Goal: Task Accomplishment & Management: Complete application form

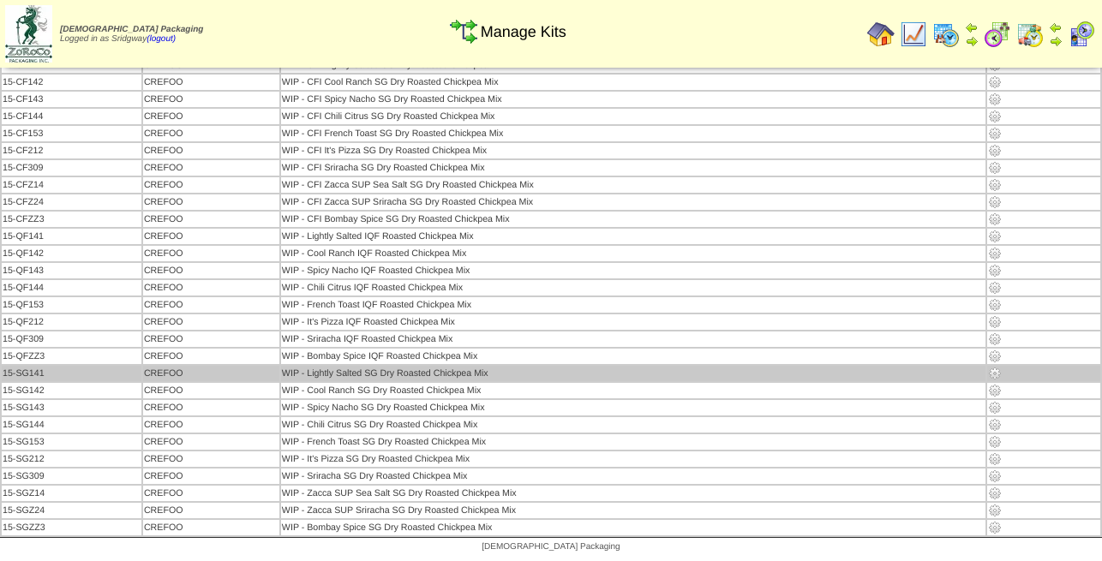
scroll to position [2385, 0]
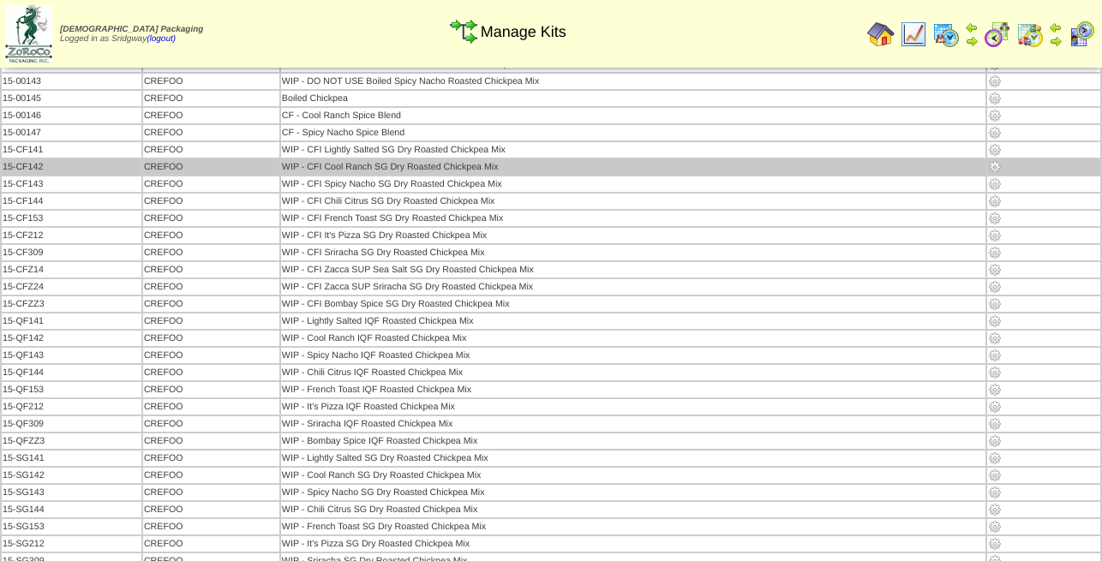
click at [998, 169] on img at bounding box center [995, 167] width 14 height 14
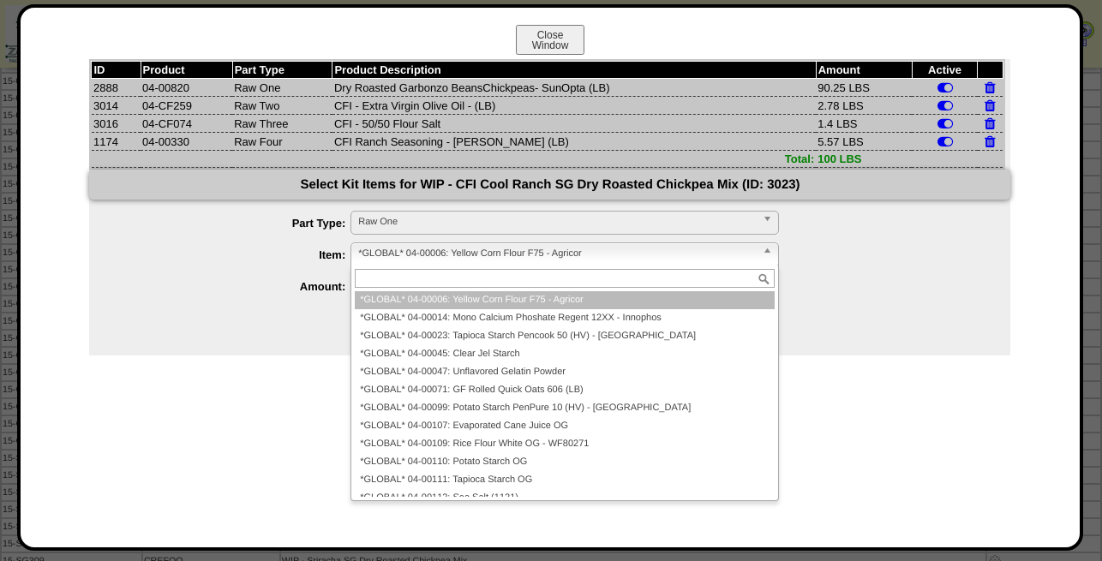
click at [442, 257] on span "*GLOBAL* 04-00006: Yellow Corn Flour F75 - Agricor" at bounding box center [557, 253] width 398 height 21
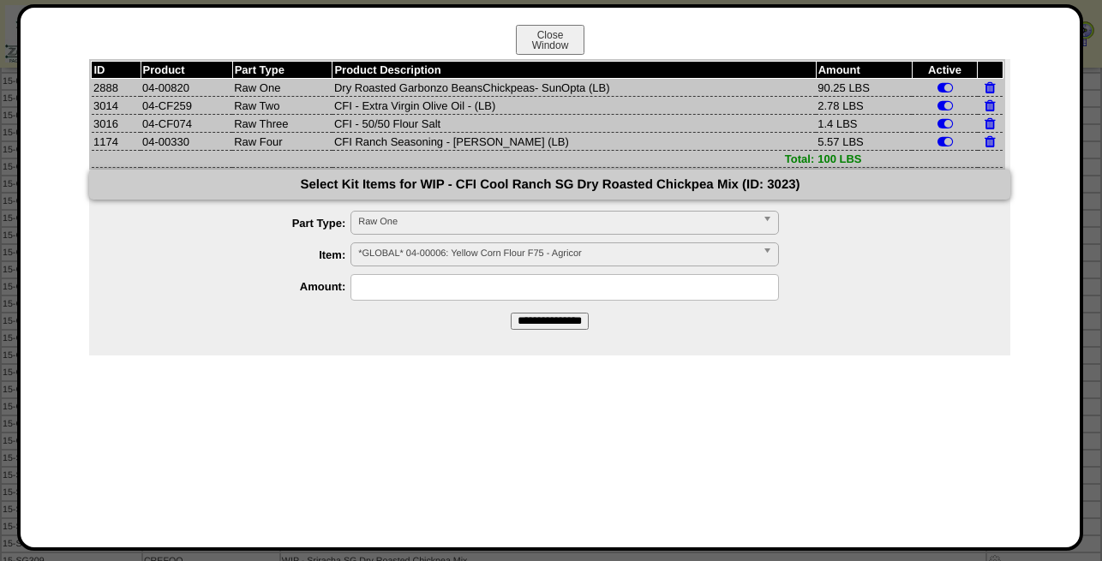
click at [461, 253] on span "*GLOBAL* 04-00006: Yellow Corn Flour F75 - Agricor" at bounding box center [557, 253] width 398 height 21
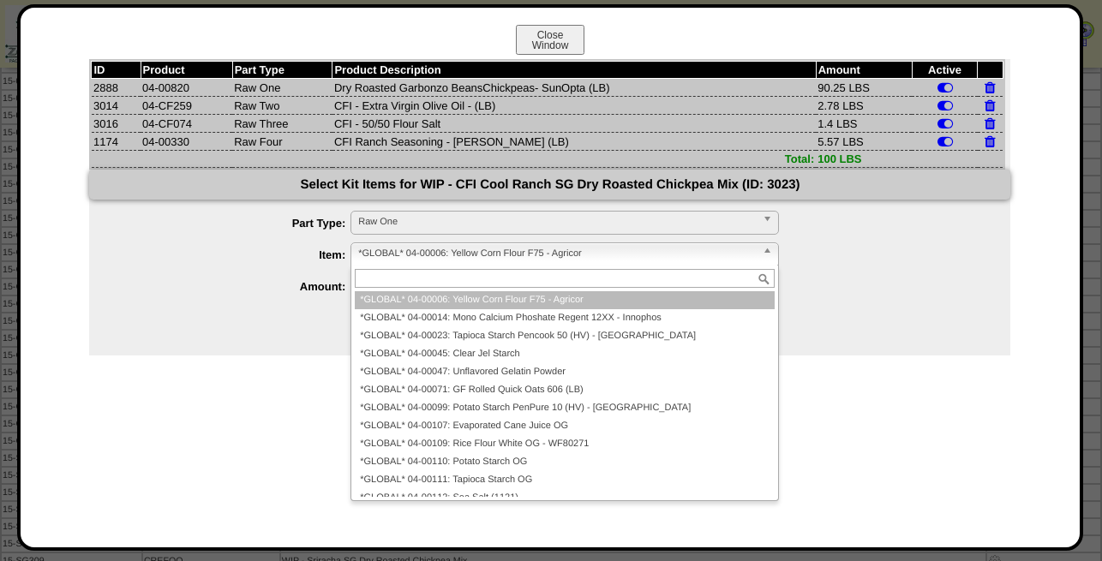
paste input "********"
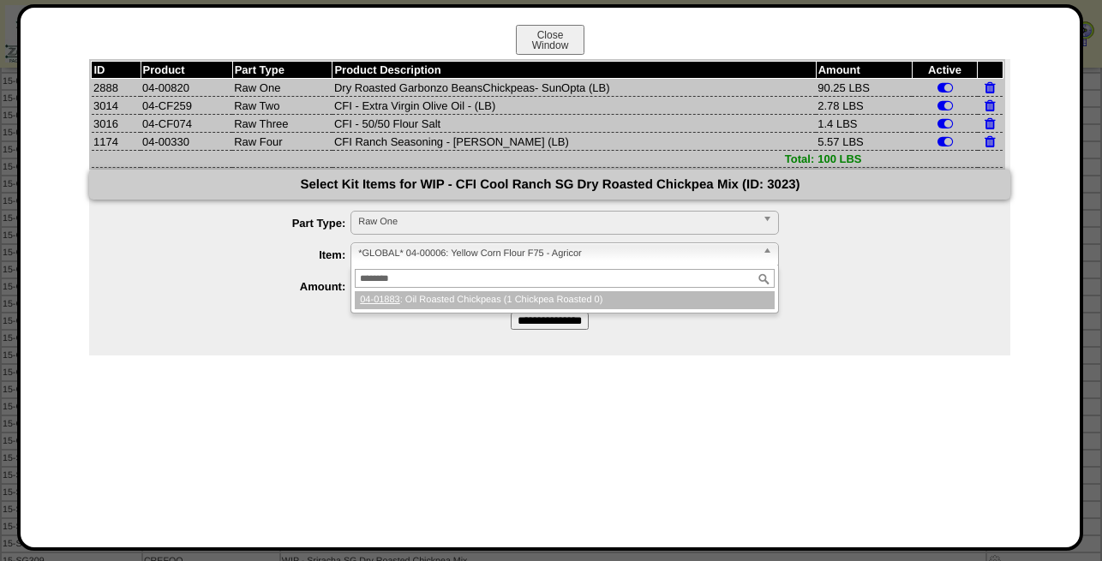
type input "********"
click at [472, 304] on li "04-01883 : Oil Roasted Chickpeas (1 Chickpea Roasted 0)" at bounding box center [565, 300] width 420 height 18
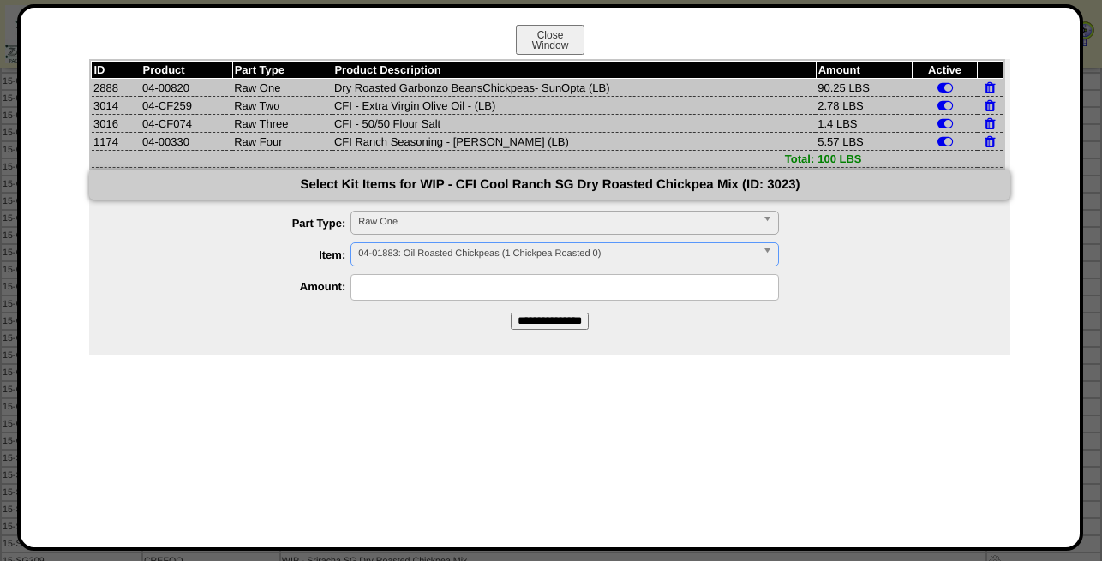
click at [465, 289] on input "text" at bounding box center [565, 287] width 429 height 27
type input "*****"
click at [883, 276] on ul "**********" at bounding box center [549, 256] width 921 height 90
click at [550, 328] on input "**********" at bounding box center [550, 321] width 78 height 17
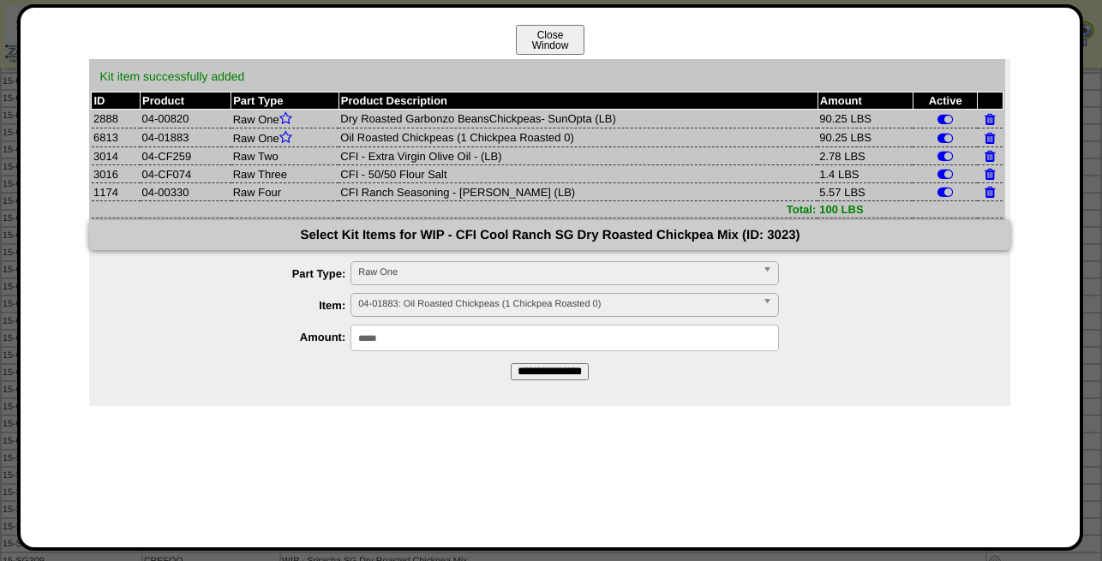
click at [555, 40] on button "Close Window" at bounding box center [550, 40] width 69 height 30
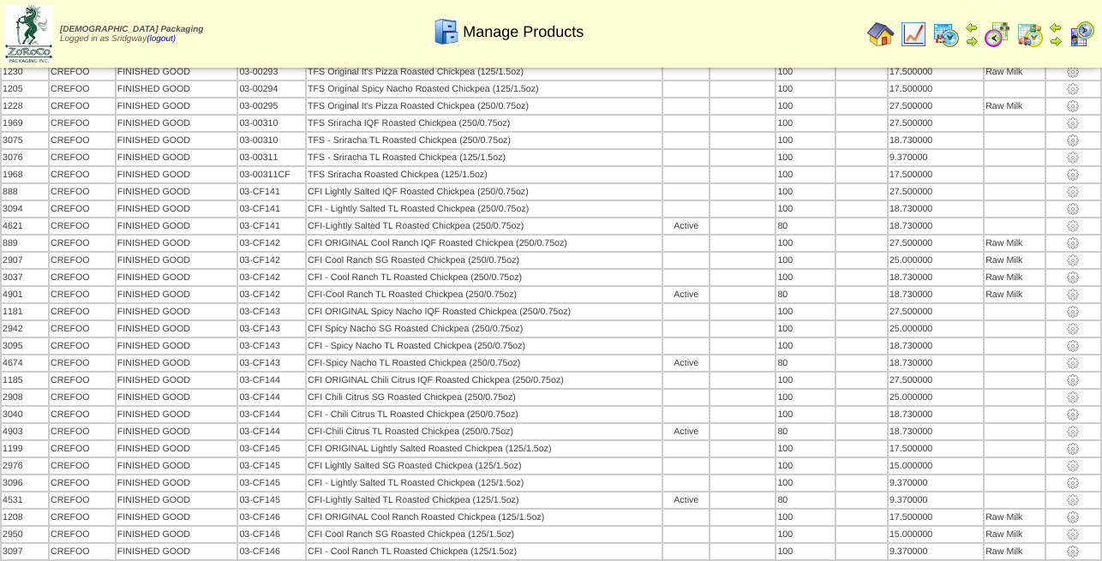
scroll to position [1435, 0]
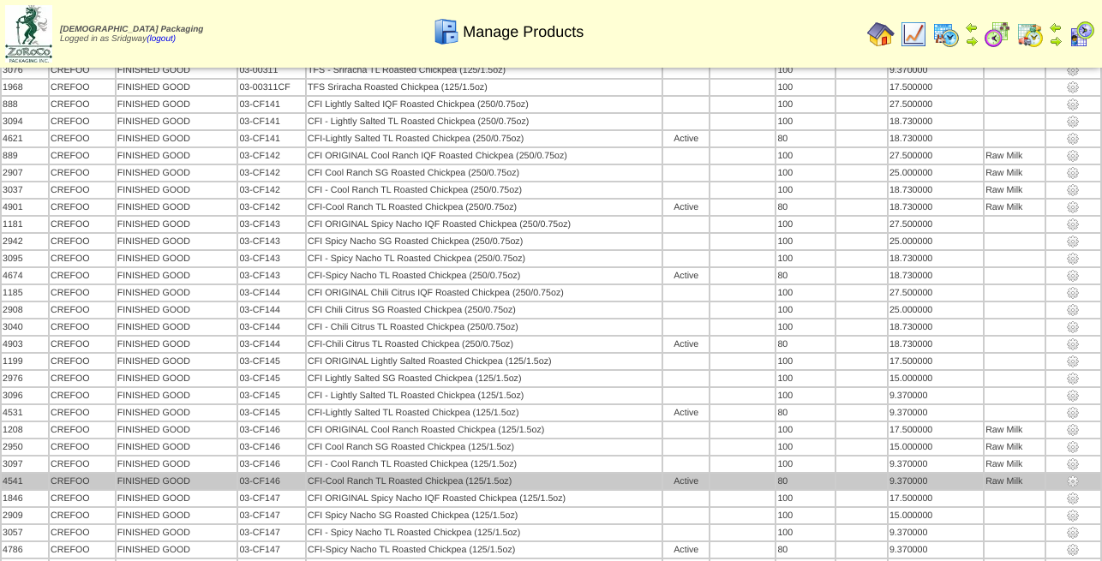
click at [544, 478] on td "CFI-Cool Ranch TL Roasted Chickpea (125/1.5oz)" at bounding box center [484, 481] width 355 height 15
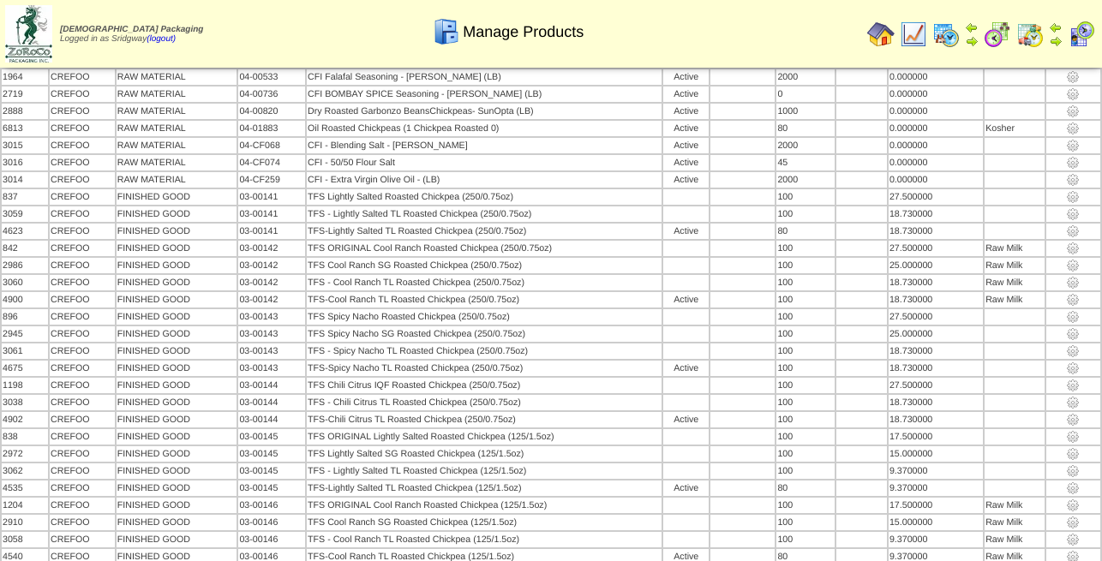
scroll to position [0, 0]
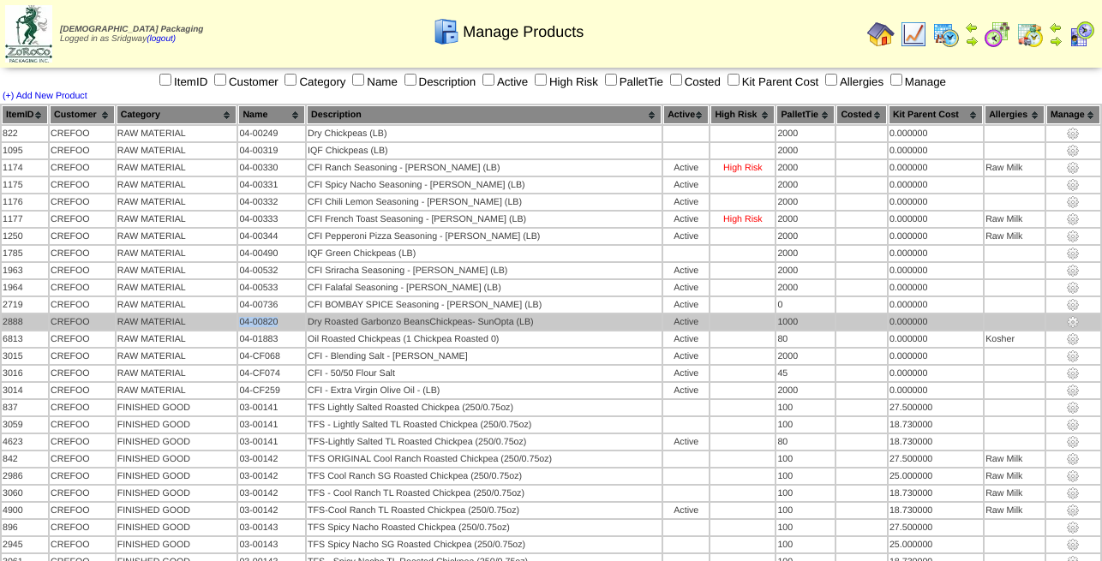
drag, startPoint x: 287, startPoint y: 325, endPoint x: 244, endPoint y: 321, distance: 43.0
click at [244, 321] on td "04-00820" at bounding box center [271, 322] width 67 height 15
copy td "04-00820"
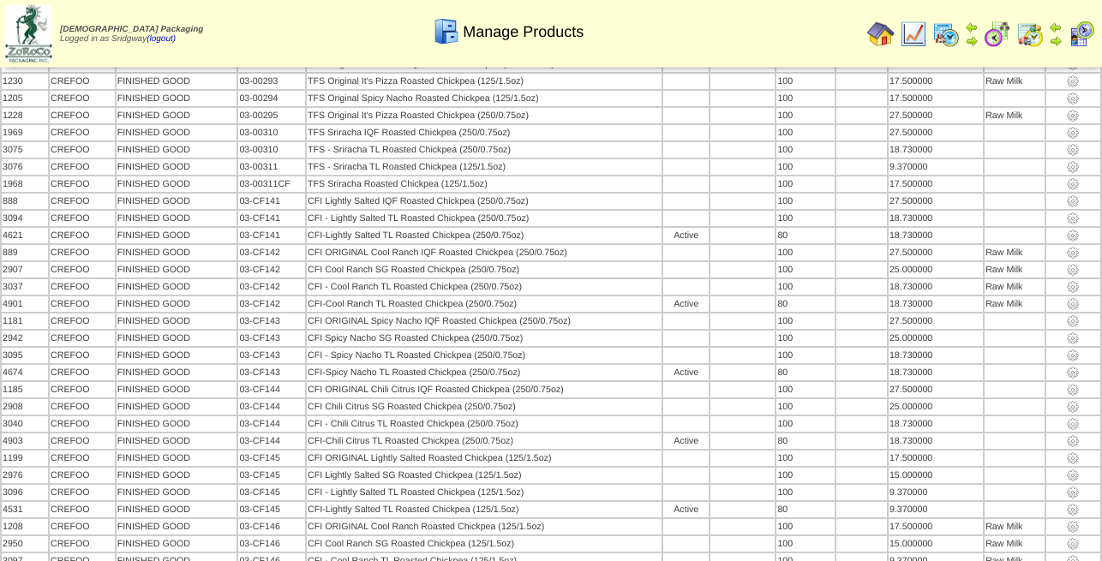
scroll to position [1399, 0]
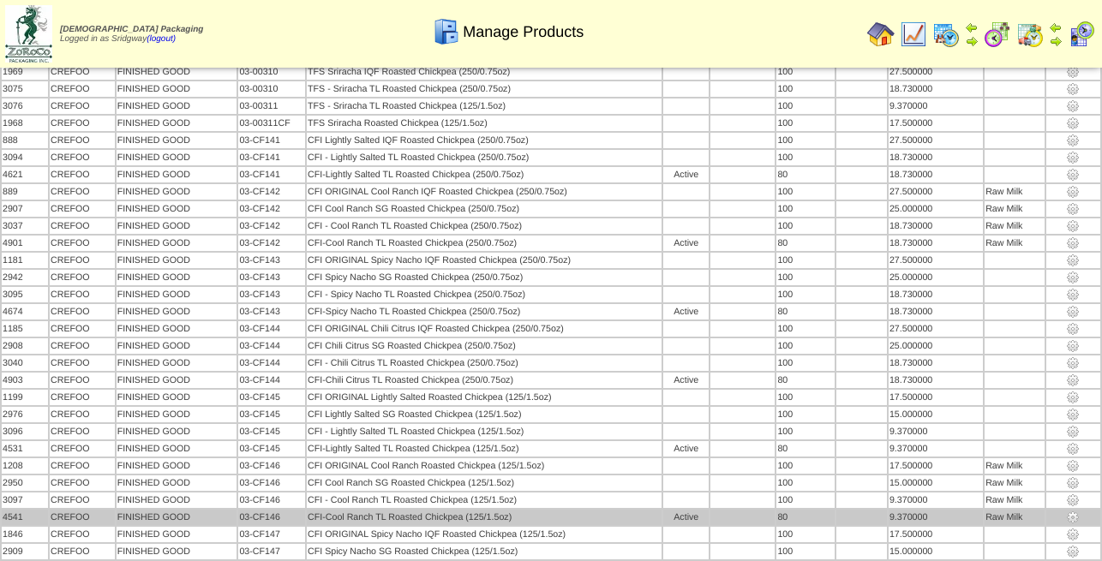
click at [573, 519] on td "CFI-Cool Ranch TL Roasted Chickpea (125/1.5oz)" at bounding box center [484, 517] width 355 height 15
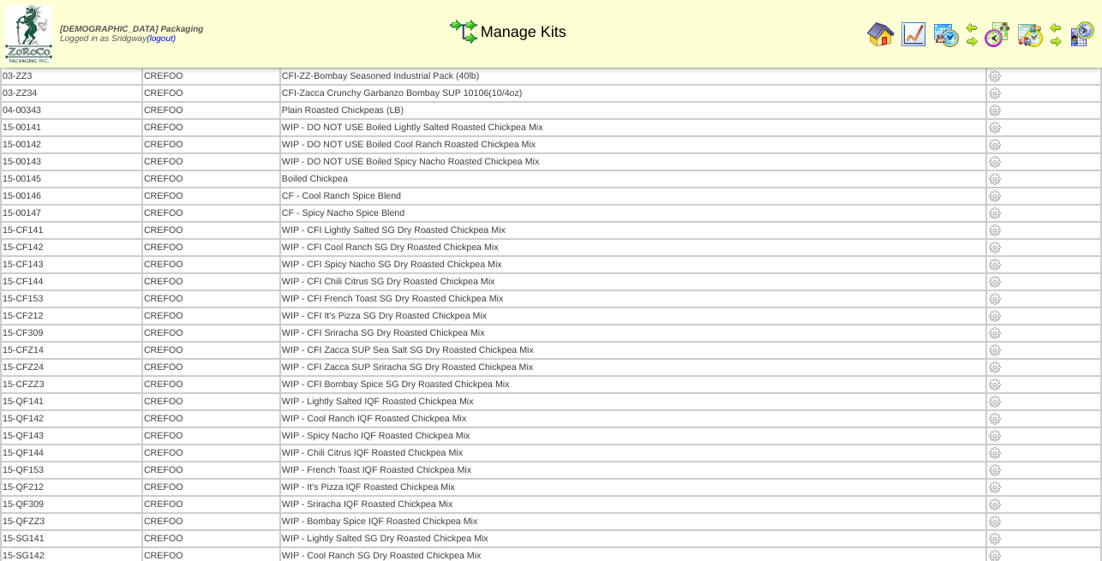
scroll to position [2298, 0]
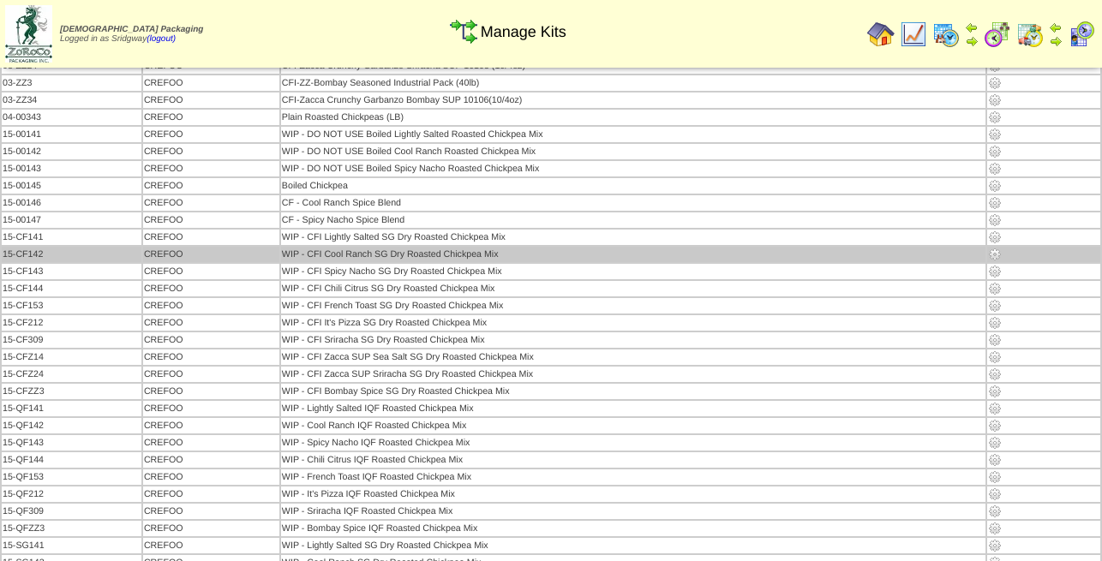
click at [998, 256] on img at bounding box center [995, 255] width 14 height 14
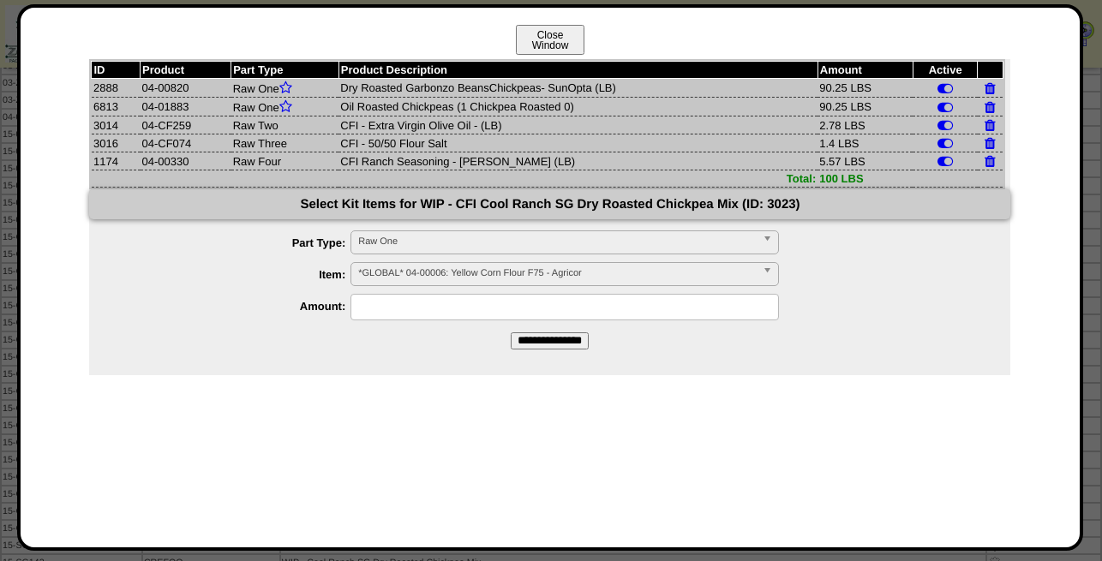
click at [569, 43] on button "Close Window" at bounding box center [550, 40] width 69 height 30
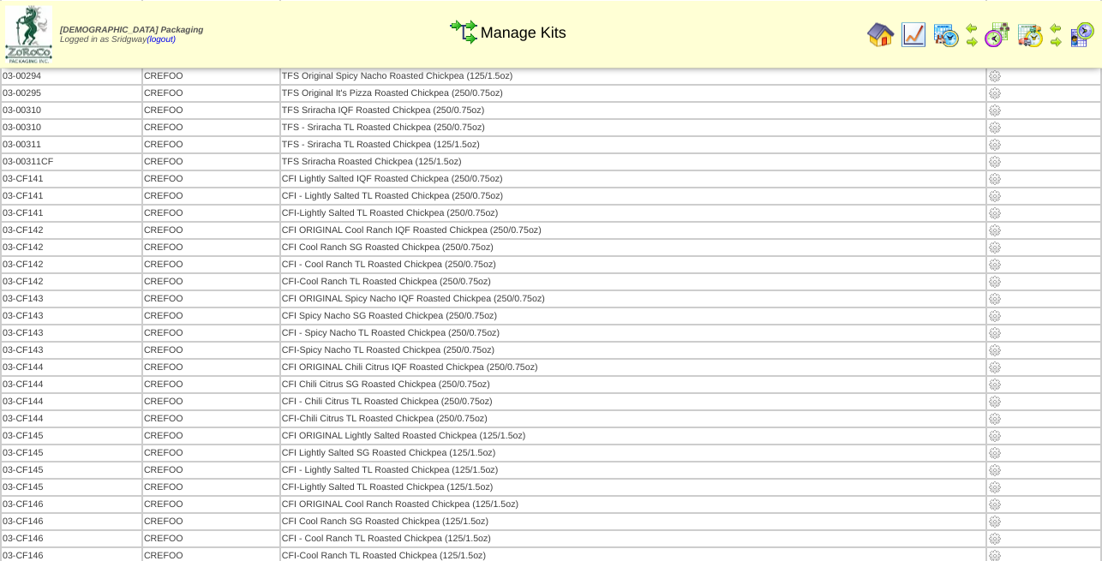
scroll to position [1136, 0]
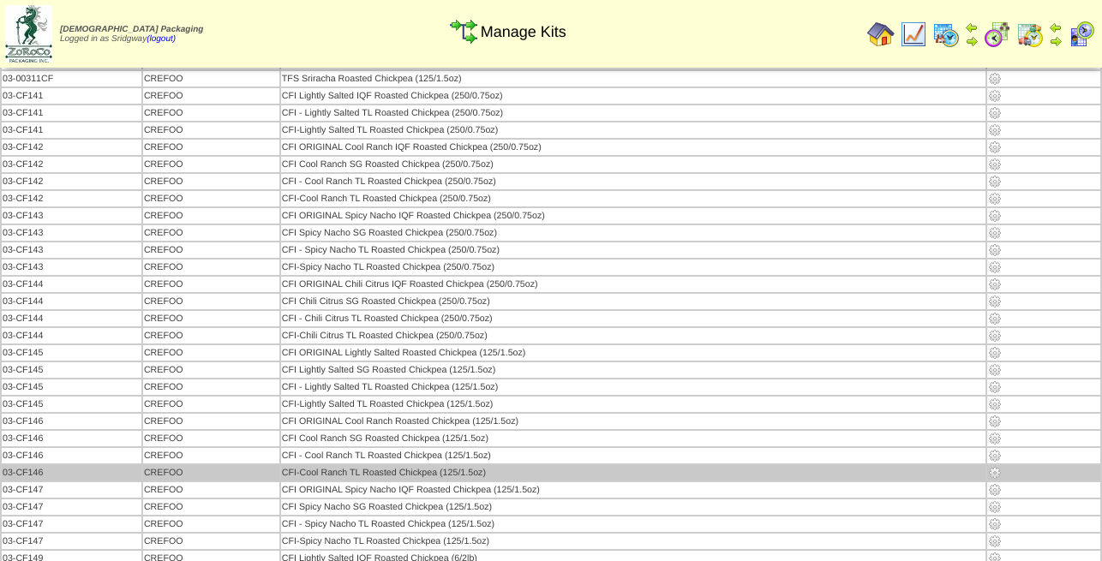
click at [998, 477] on img at bounding box center [995, 473] width 14 height 14
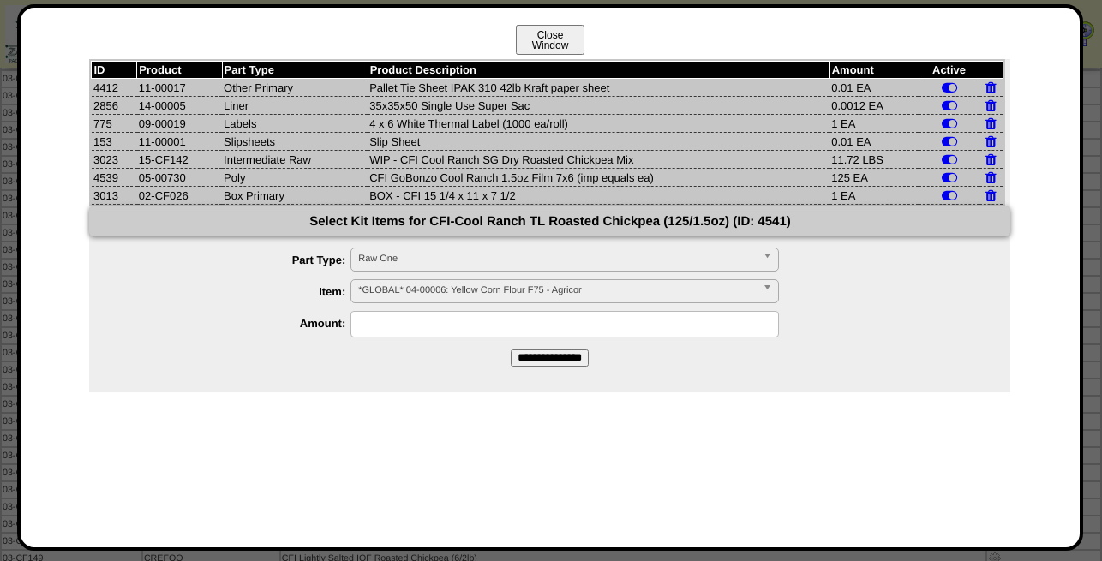
click at [572, 40] on button "Close Window" at bounding box center [550, 40] width 69 height 30
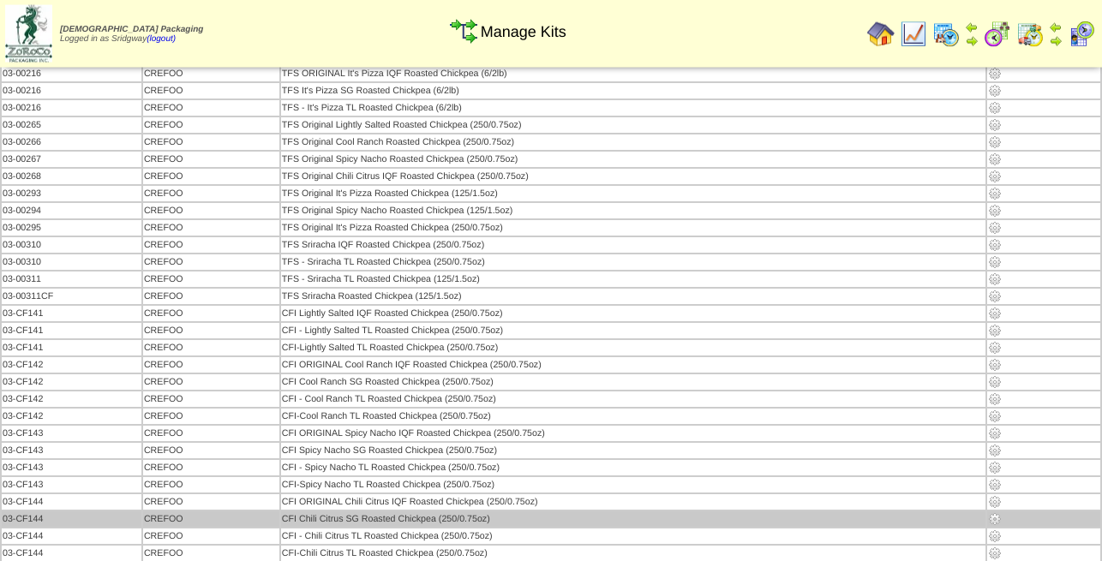
scroll to position [1049, 0]
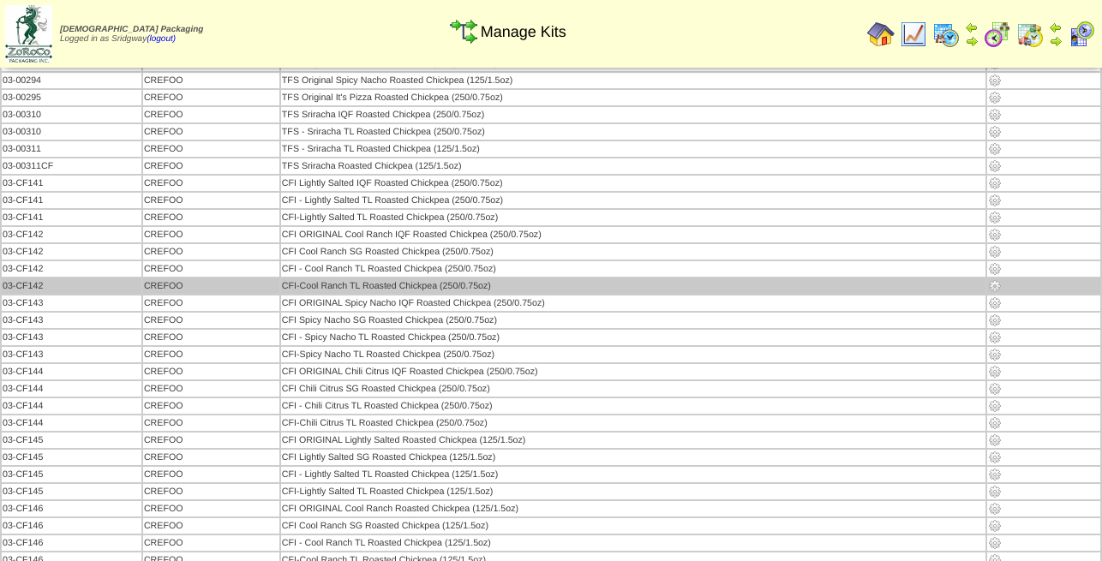
click at [996, 288] on img at bounding box center [995, 286] width 14 height 14
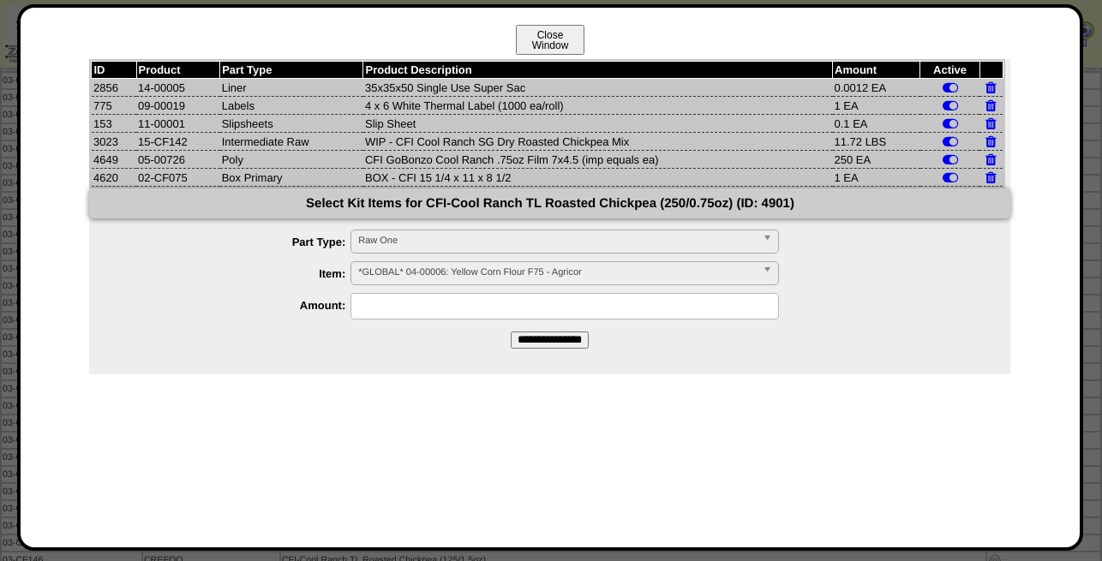
click at [557, 37] on button "Close Window" at bounding box center [550, 40] width 69 height 30
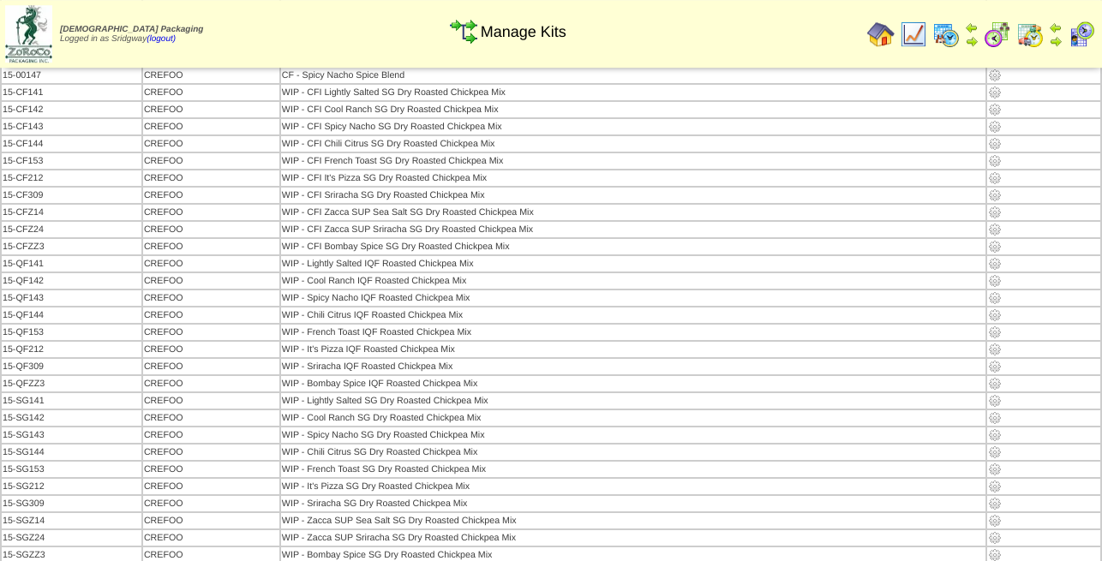
scroll to position [2472, 0]
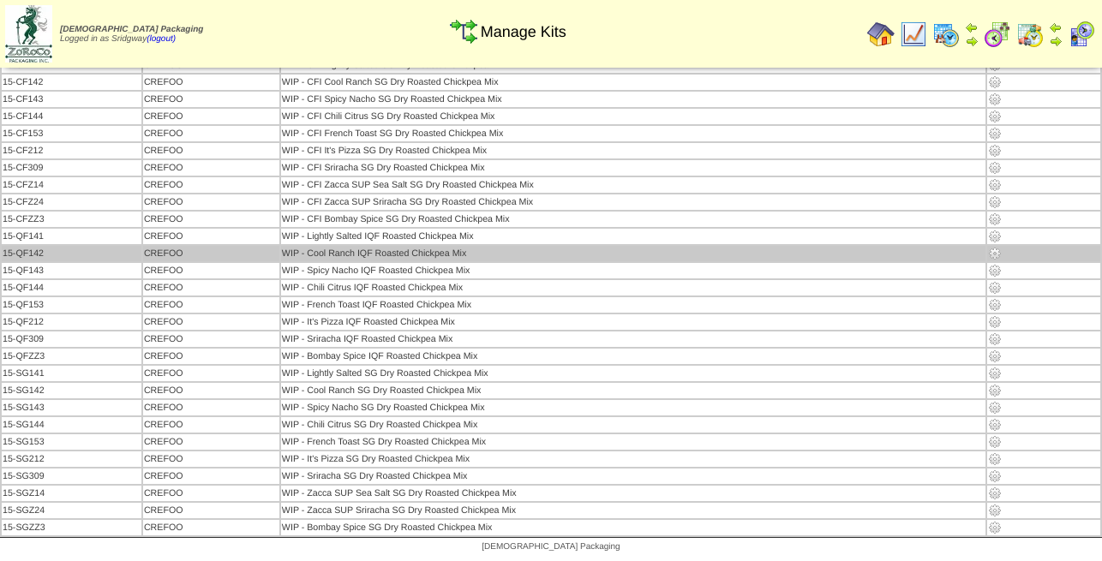
click at [992, 251] on img at bounding box center [995, 254] width 14 height 14
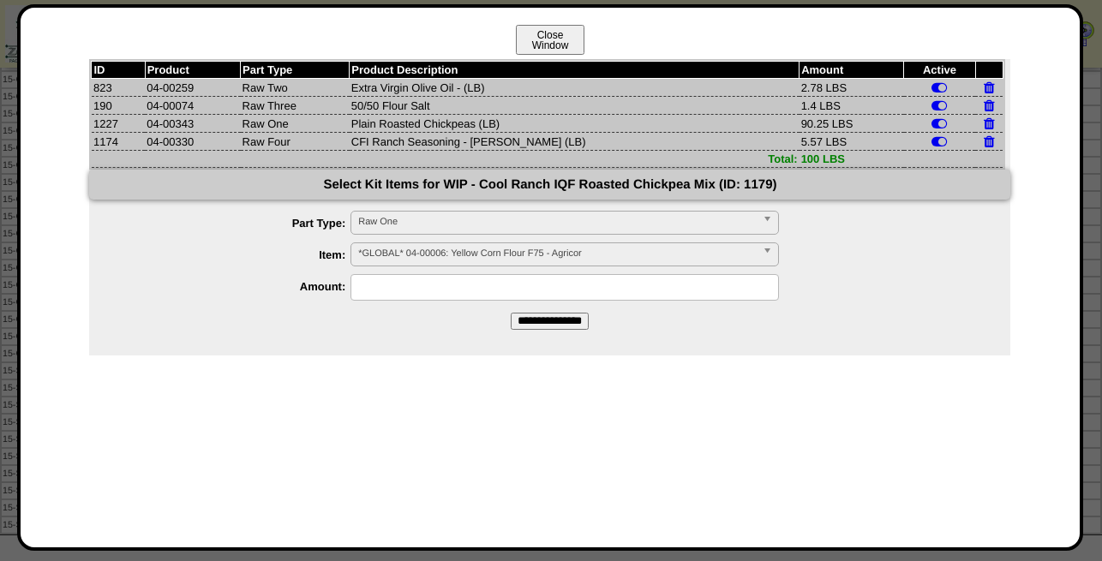
click at [553, 39] on button "Close Window" at bounding box center [550, 40] width 69 height 30
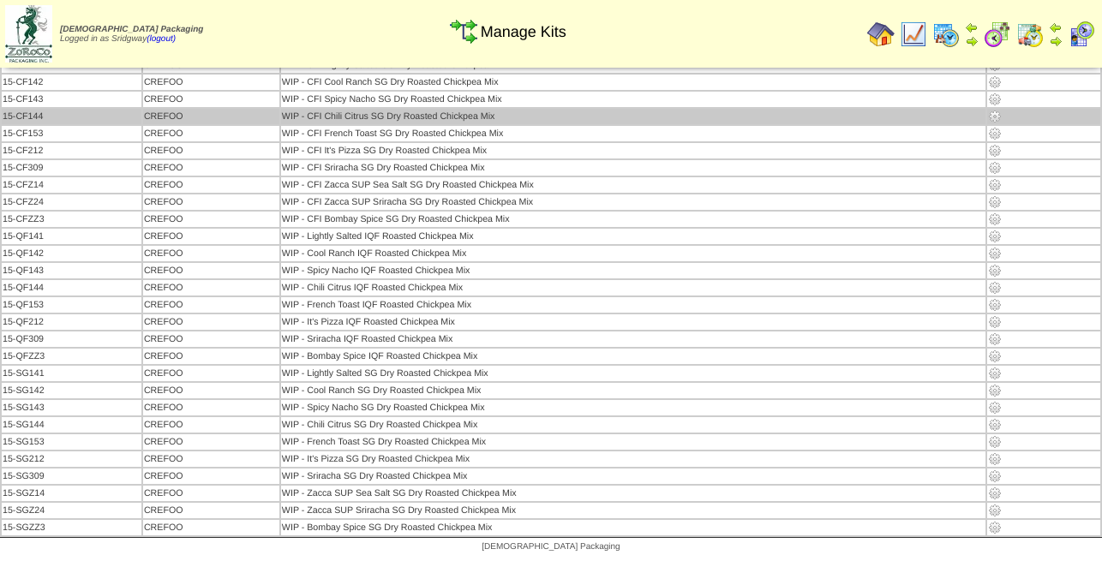
scroll to position [2385, 0]
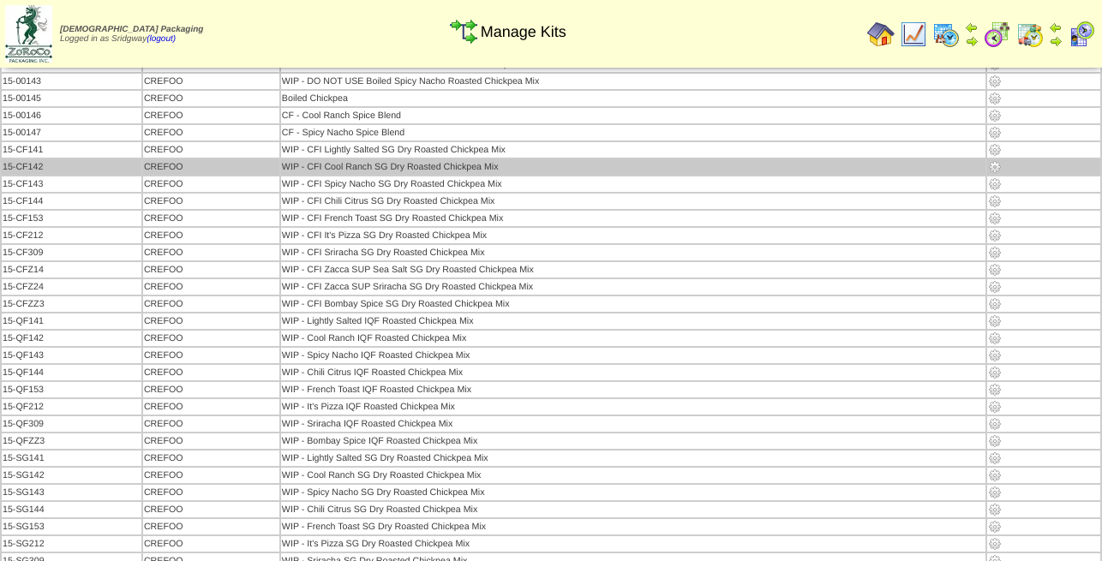
click at [514, 170] on td "WIP - CFI Cool Ranch SG Dry Roasted Chickpea Mix" at bounding box center [633, 166] width 704 height 15
click at [995, 172] on img at bounding box center [995, 167] width 14 height 14
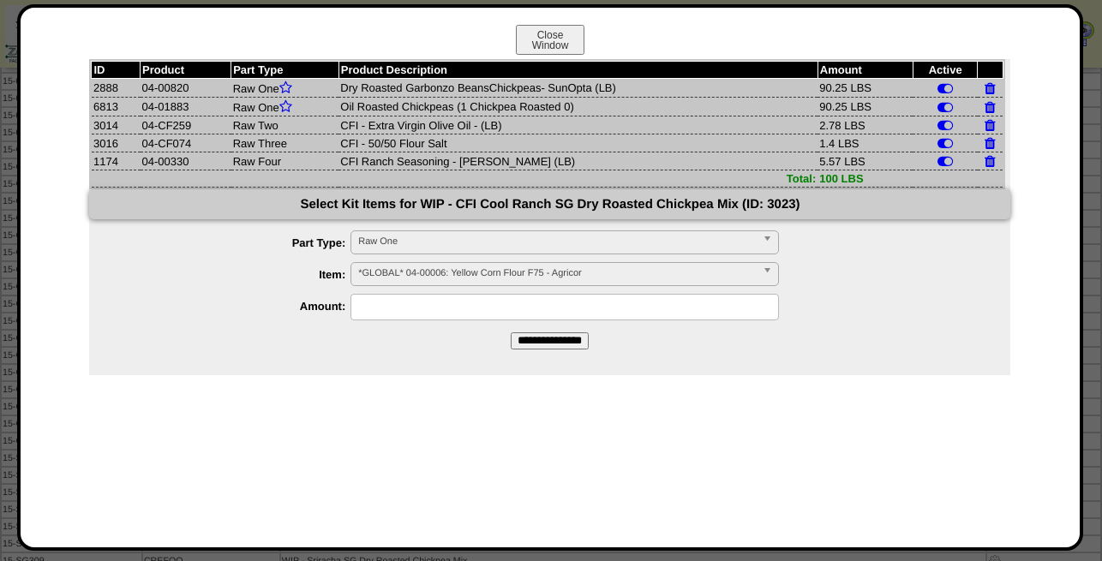
drag, startPoint x: 821, startPoint y: 106, endPoint x: 848, endPoint y: 106, distance: 27.4
click at [848, 106] on td "90.25 LBS" at bounding box center [865, 107] width 95 height 19
copy td "90.25"
click at [553, 40] on button "Close Window" at bounding box center [550, 40] width 69 height 30
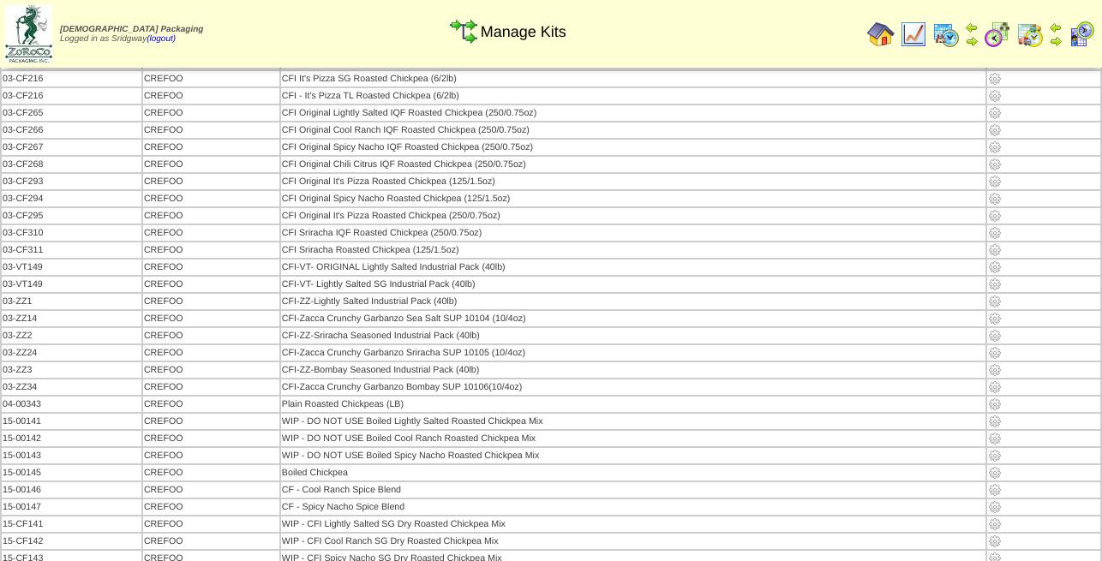
scroll to position [2448, 0]
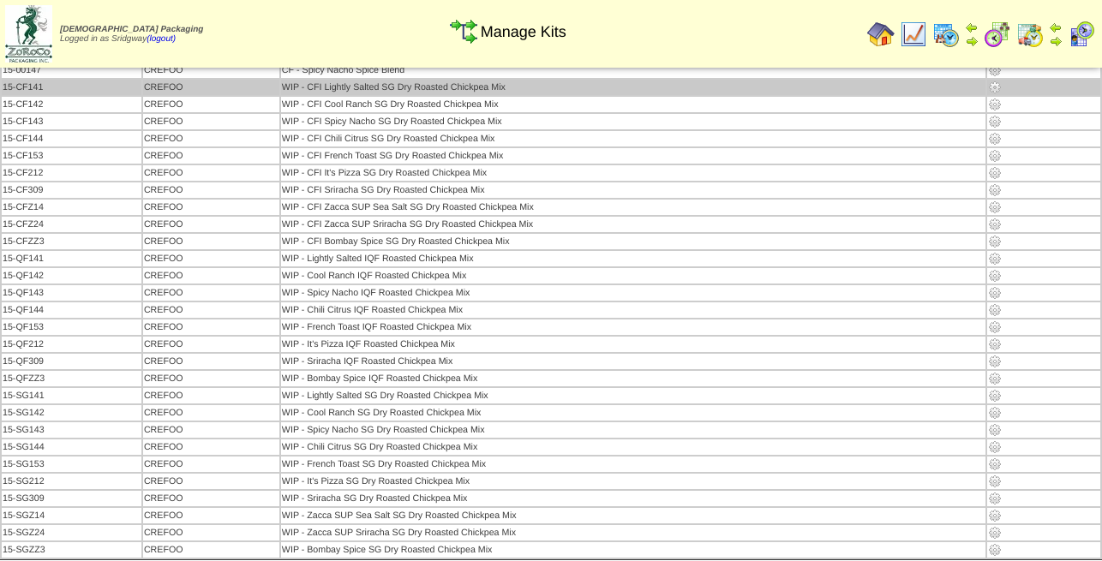
click at [991, 85] on img at bounding box center [995, 88] width 14 height 14
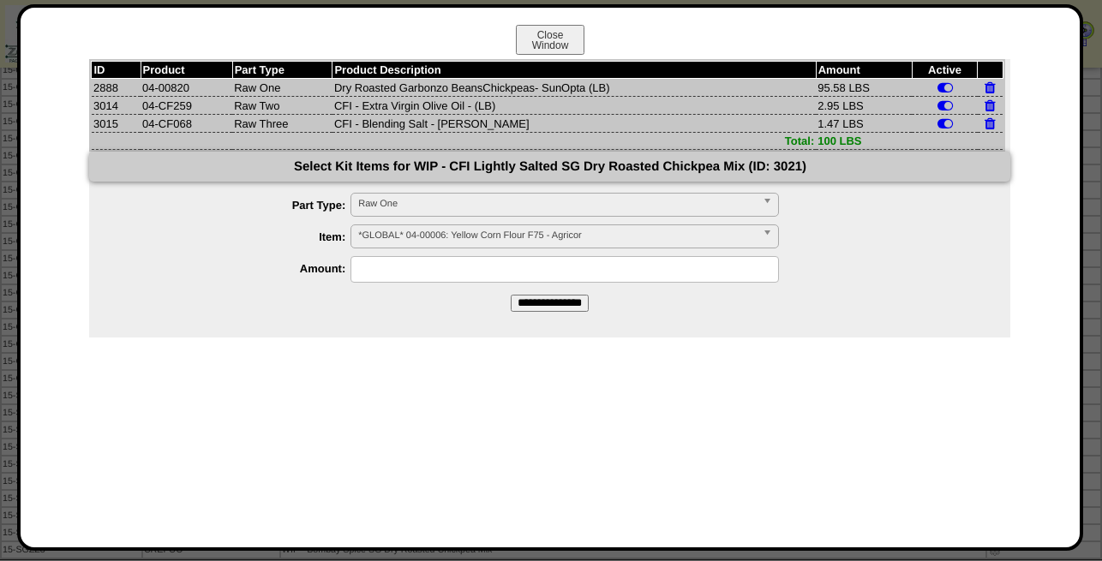
click at [464, 238] on span "*GLOBAL* 04-00006: Yellow Corn Flour F75 - Agricor" at bounding box center [557, 235] width 398 height 21
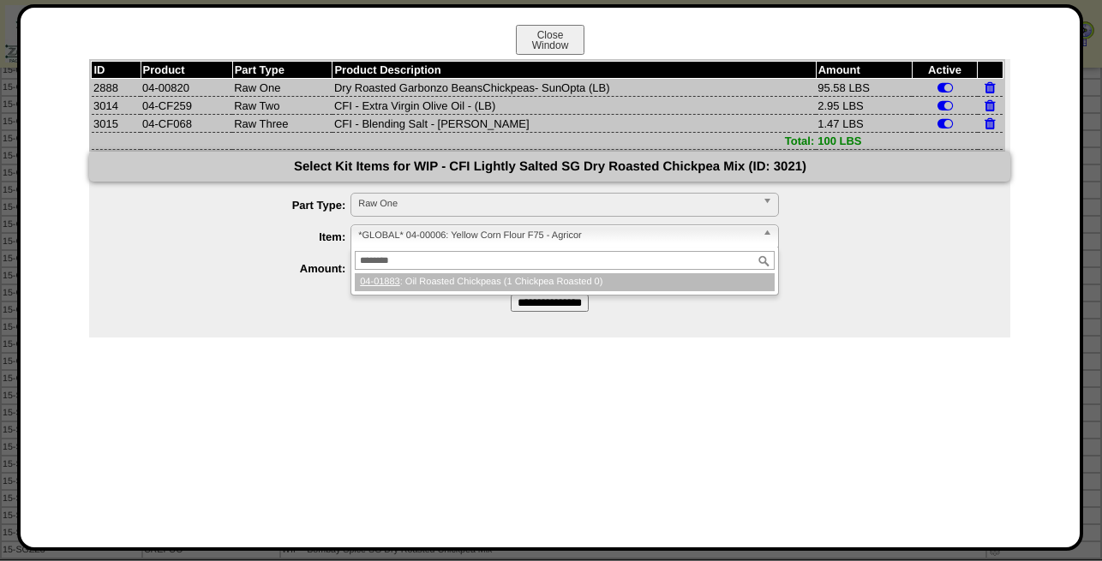
type input "********"
click at [489, 288] on li "04-01883 : Oil Roasted Chickpeas (1 Chickpea Roasted 0)" at bounding box center [565, 282] width 420 height 18
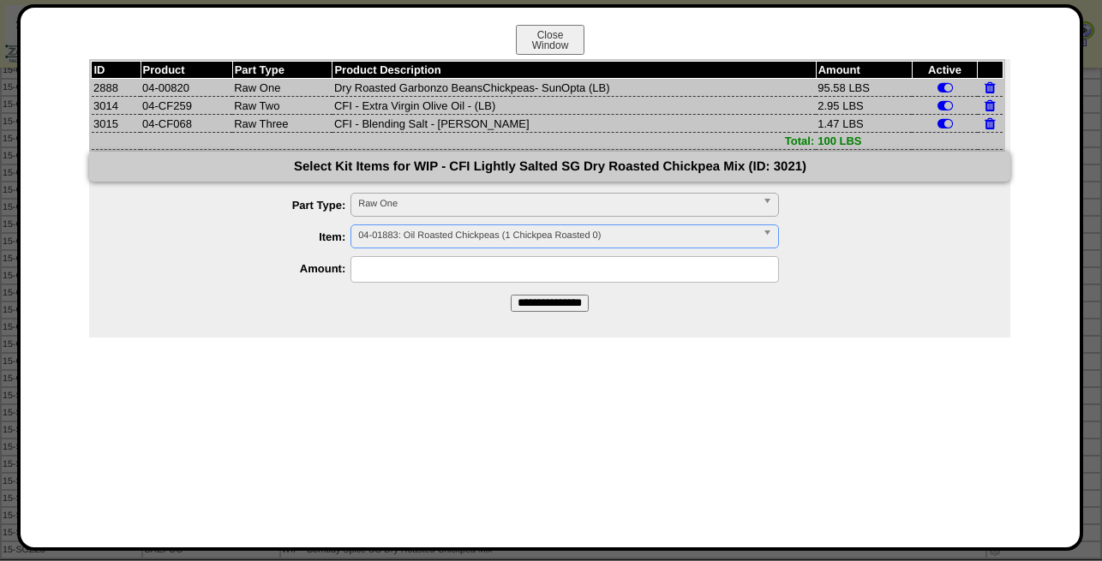
click at [483, 279] on input "text" at bounding box center [565, 269] width 429 height 27
type input "*****"
click at [581, 307] on input "**********" at bounding box center [550, 303] width 78 height 17
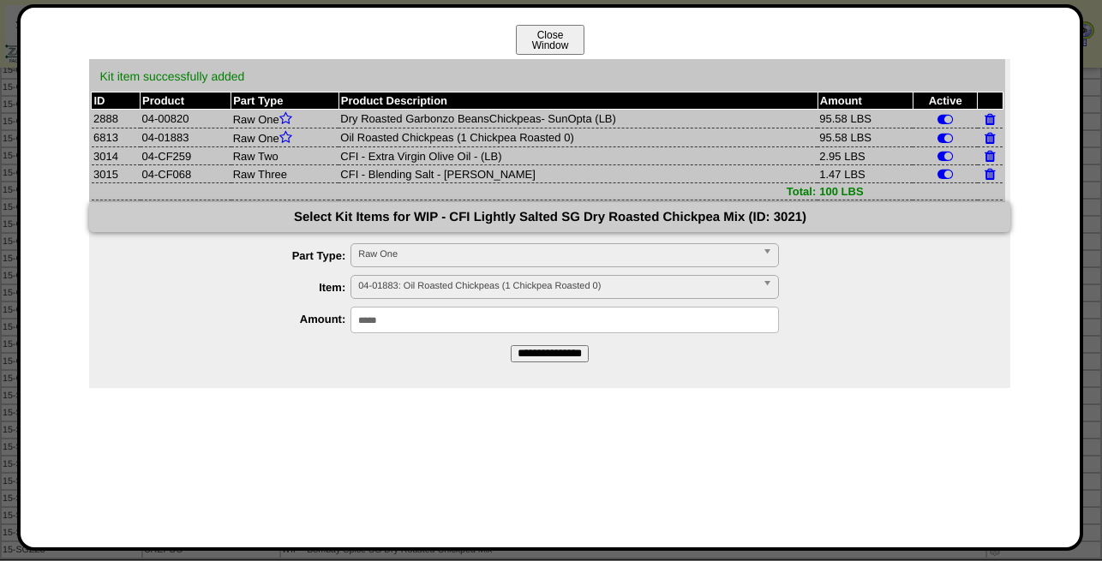
click at [552, 42] on button "Close Window" at bounding box center [550, 40] width 69 height 30
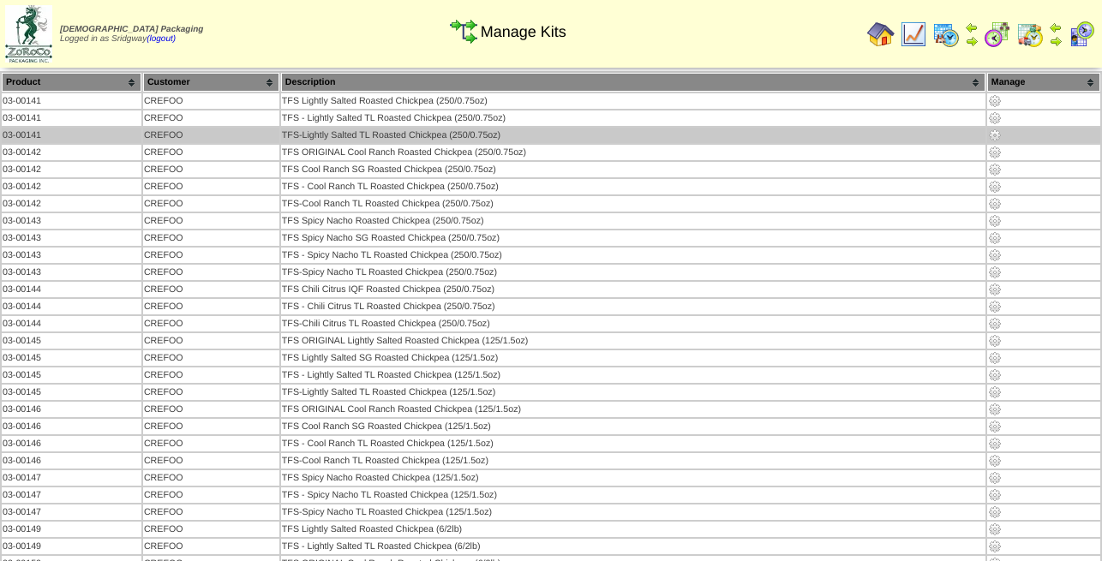
click at [993, 137] on img at bounding box center [995, 136] width 14 height 14
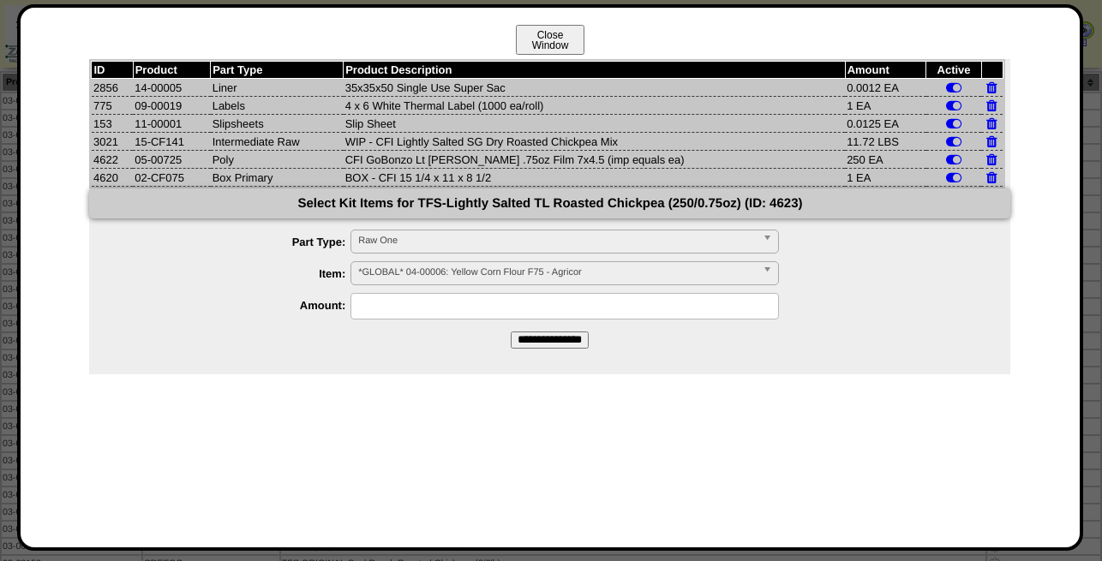
click at [548, 44] on button "Close Window" at bounding box center [550, 40] width 69 height 30
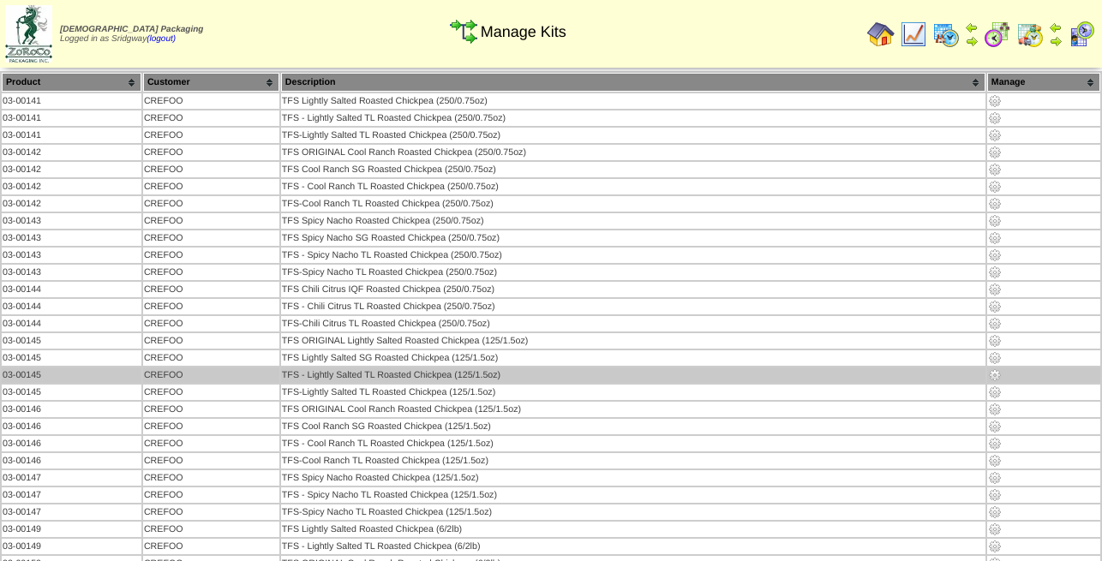
click at [992, 376] on img at bounding box center [995, 376] width 14 height 14
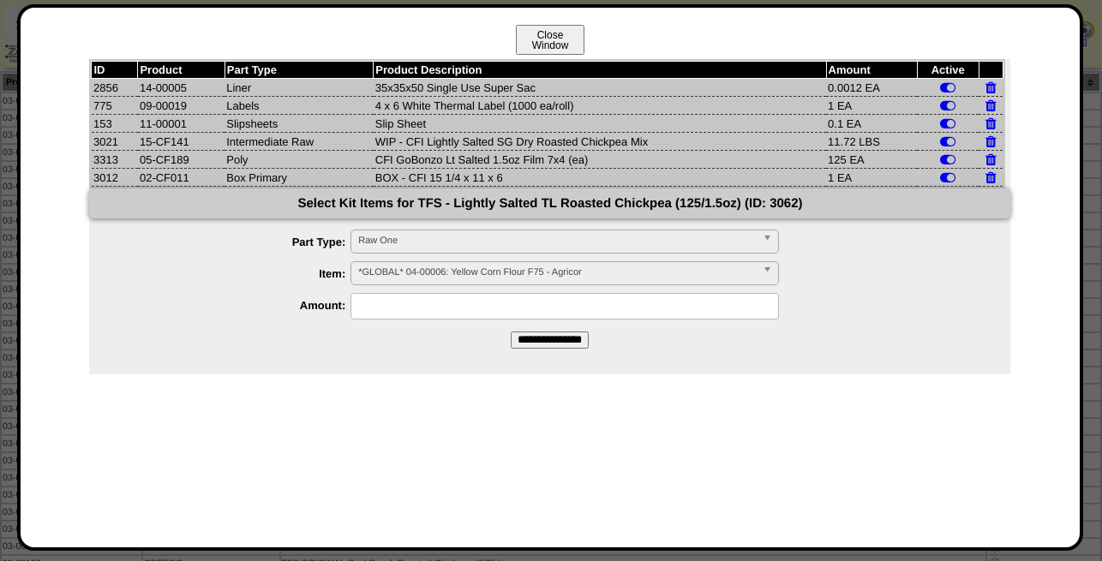
click at [560, 41] on button "Close Window" at bounding box center [550, 40] width 69 height 30
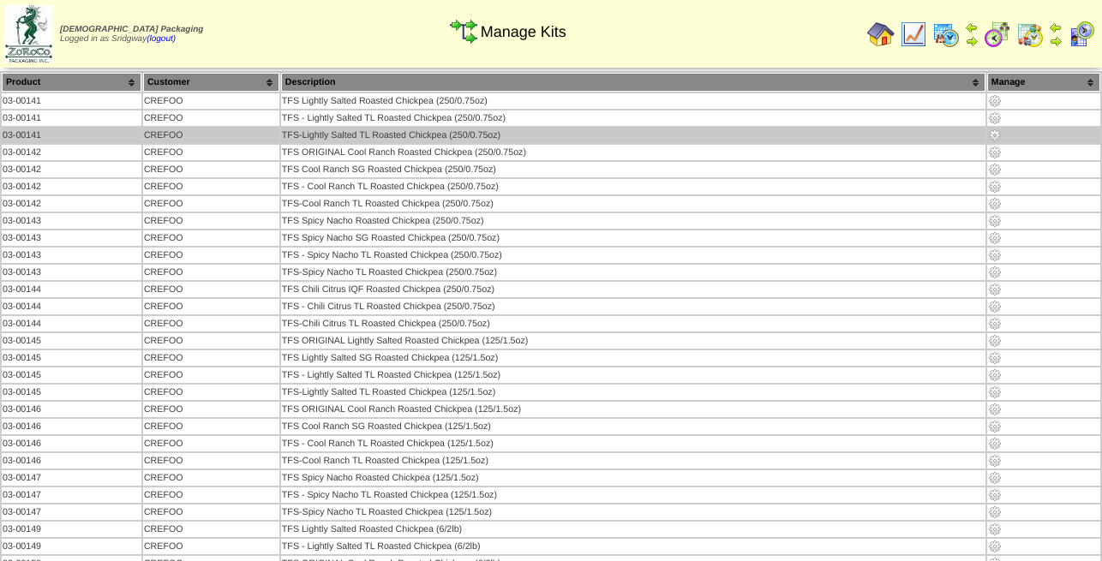
click at [995, 139] on img at bounding box center [995, 136] width 14 height 14
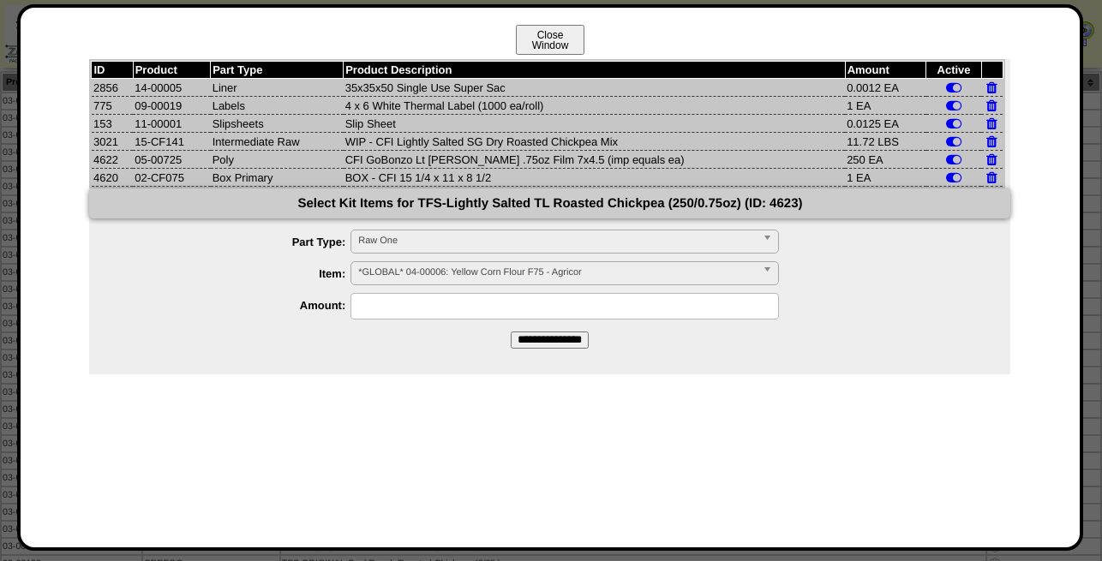
click at [560, 45] on button "Close Window" at bounding box center [550, 40] width 69 height 30
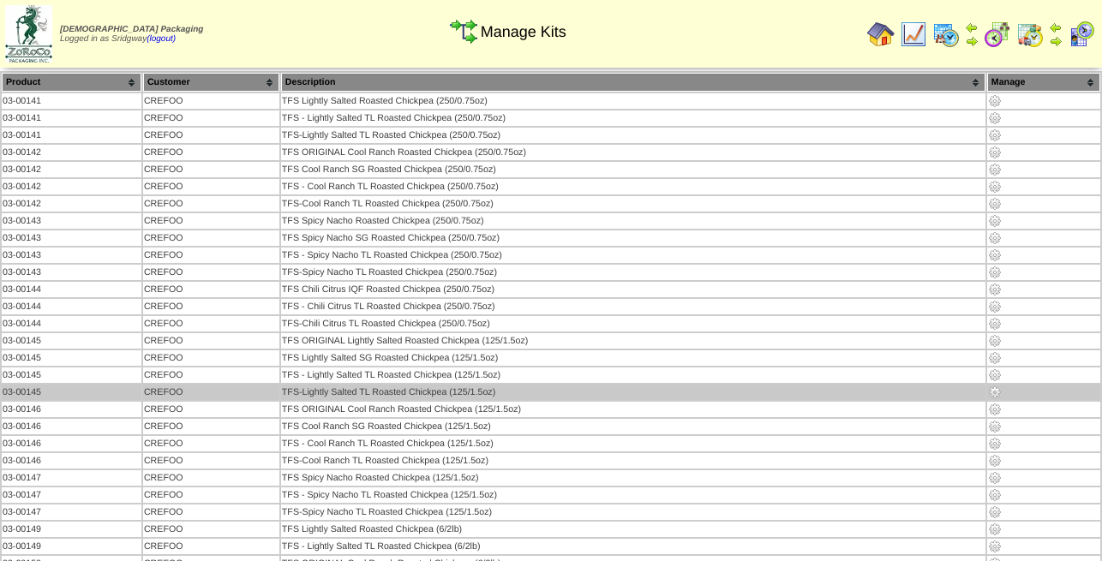
click at [992, 395] on img at bounding box center [995, 393] width 14 height 14
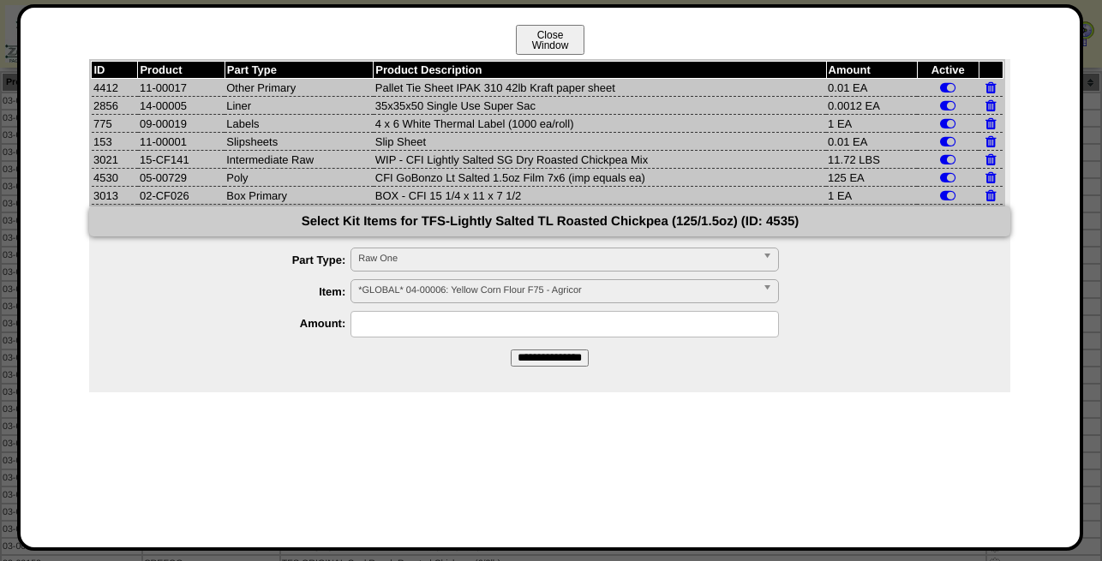
click at [560, 38] on button "Close Window" at bounding box center [550, 40] width 69 height 30
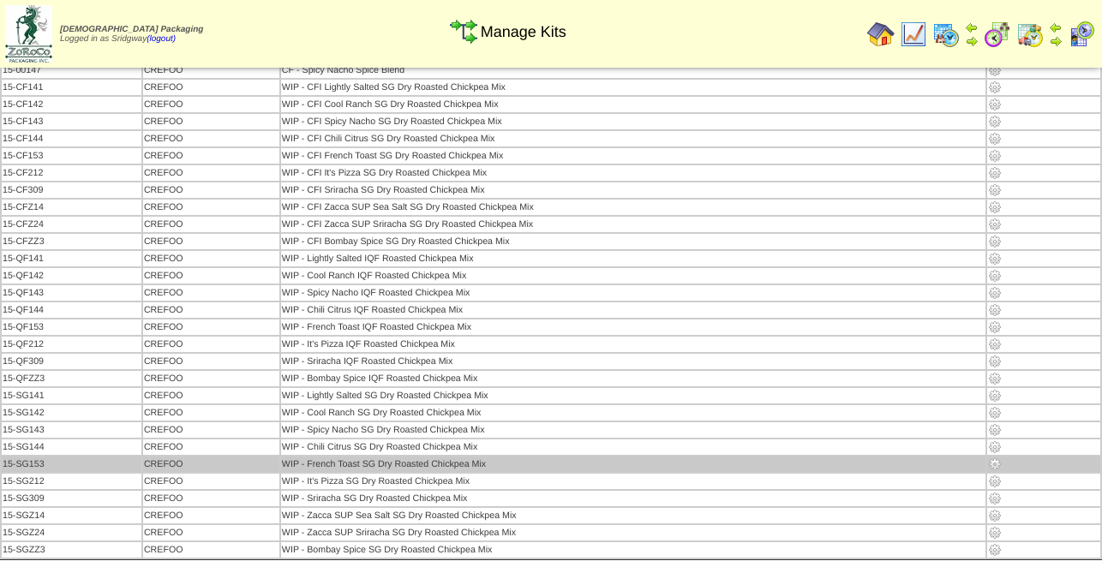
scroll to position [2472, 0]
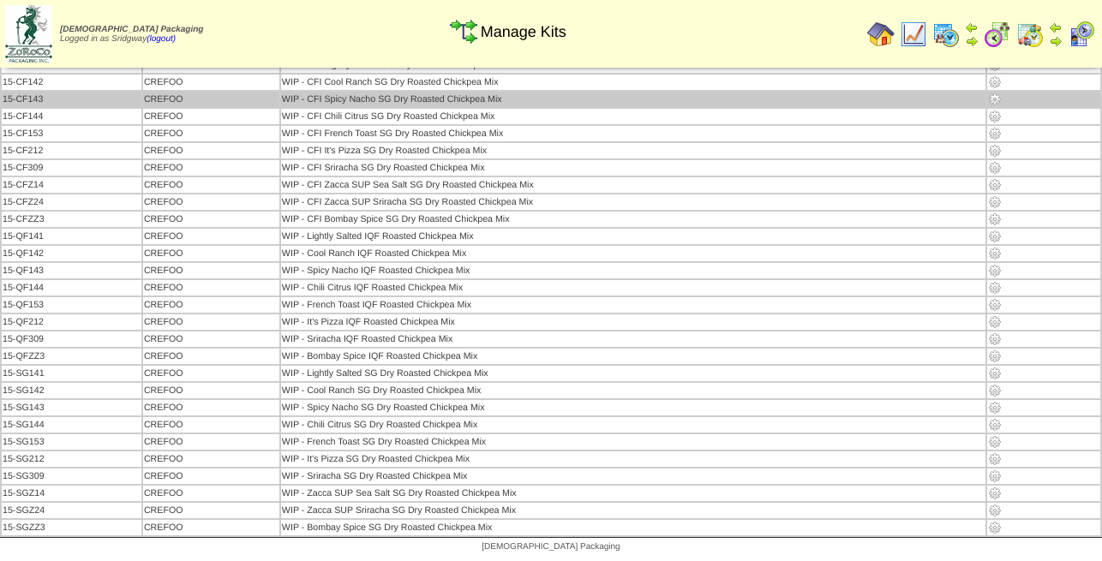
click at [992, 99] on img at bounding box center [995, 100] width 14 height 14
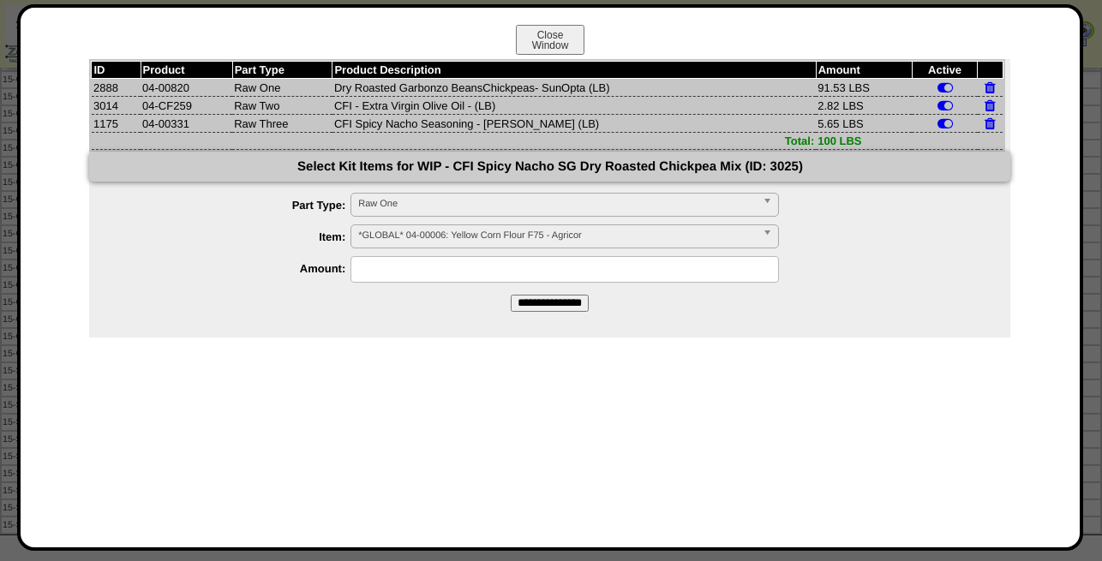
click at [406, 239] on span "*GLOBAL* 04-00006: Yellow Corn Flour F75 - Agricor" at bounding box center [557, 235] width 398 height 21
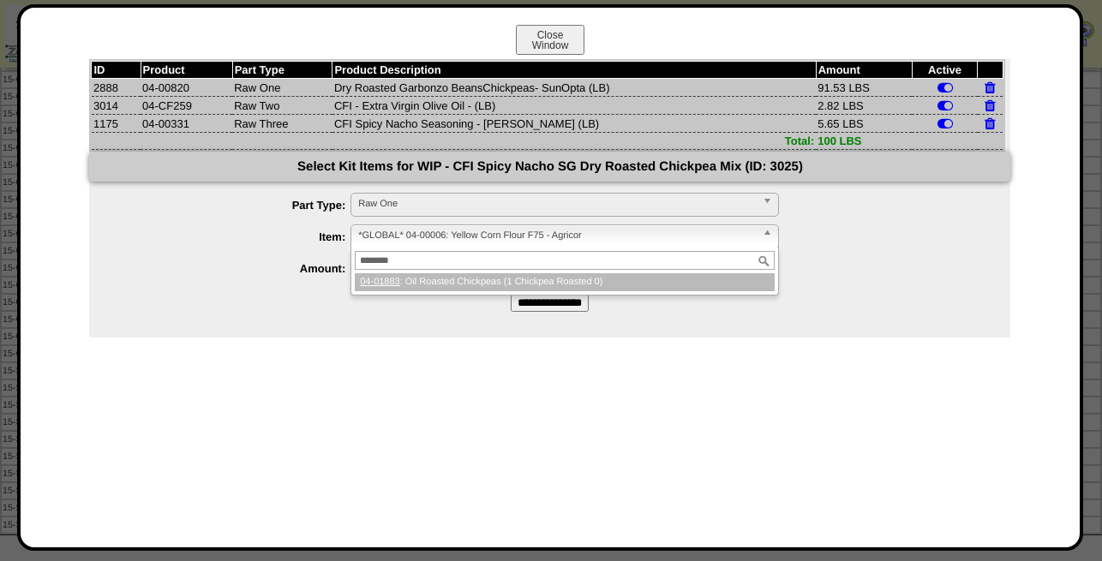
type input "********"
click at [429, 279] on li "04-01883 : Oil Roasted Chickpeas (1 Chickpea Roasted 0)" at bounding box center [565, 282] width 420 height 18
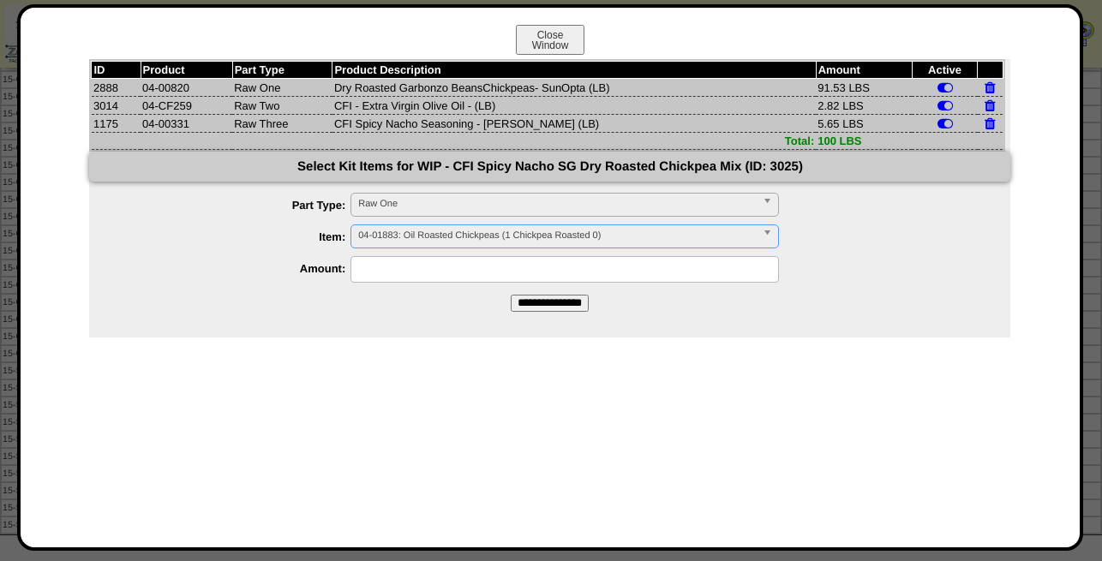
click at [427, 271] on input "text" at bounding box center [565, 269] width 429 height 27
type input "*****"
click at [551, 308] on input "**********" at bounding box center [550, 303] width 78 height 17
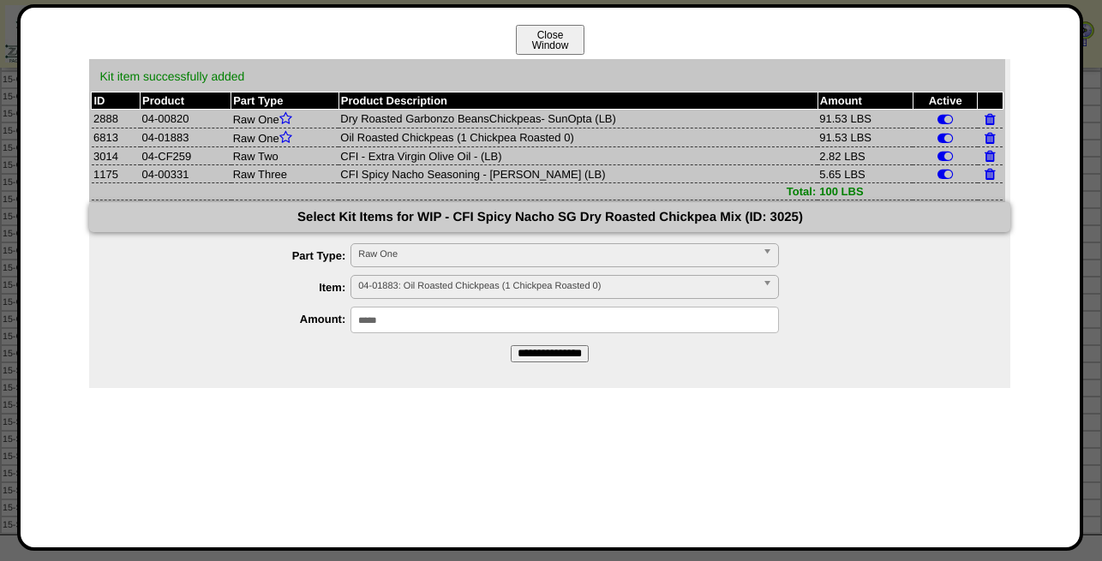
click at [542, 31] on button "Close Window" at bounding box center [550, 40] width 69 height 30
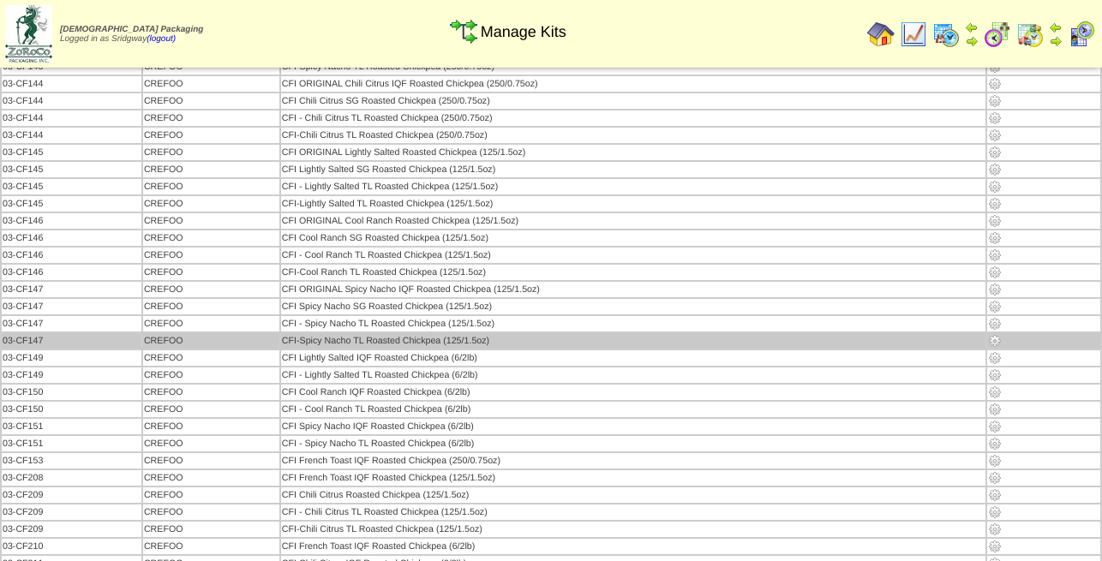
scroll to position [1311, 0]
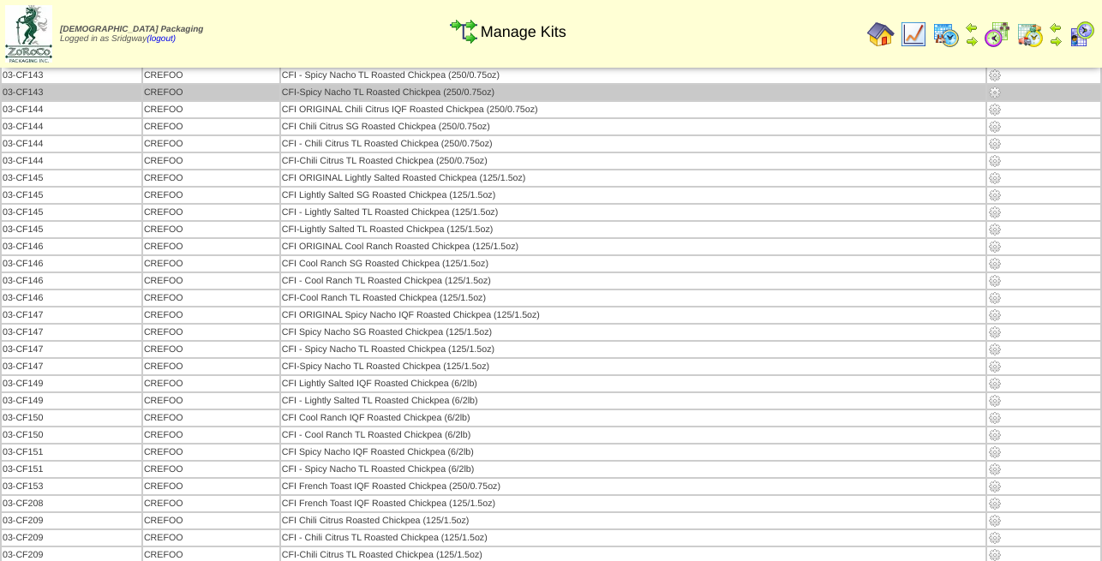
click at [996, 93] on img at bounding box center [995, 93] width 14 height 14
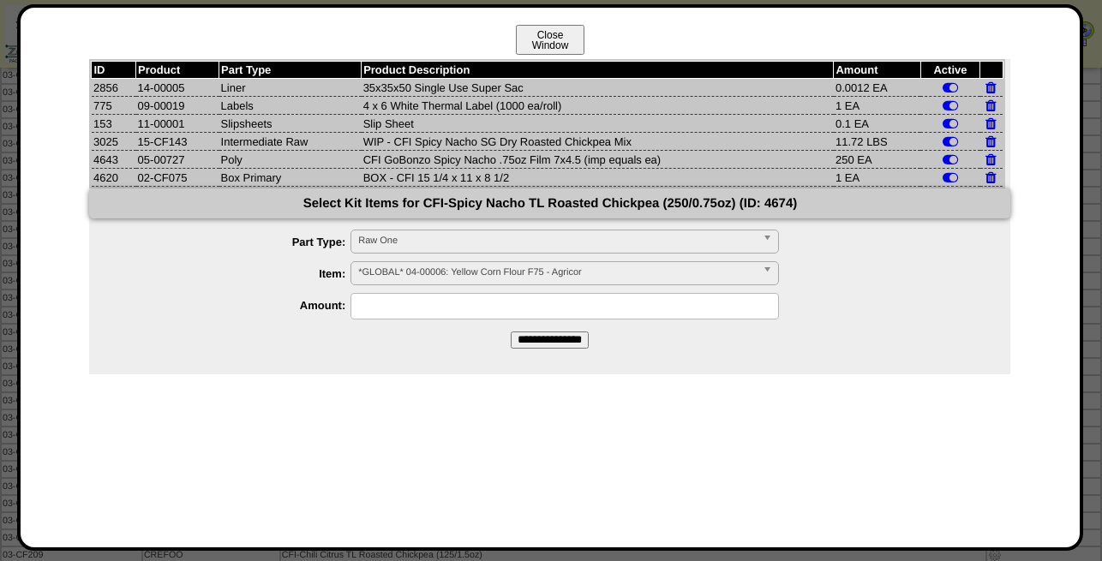
click at [554, 46] on button "Close Window" at bounding box center [550, 40] width 69 height 30
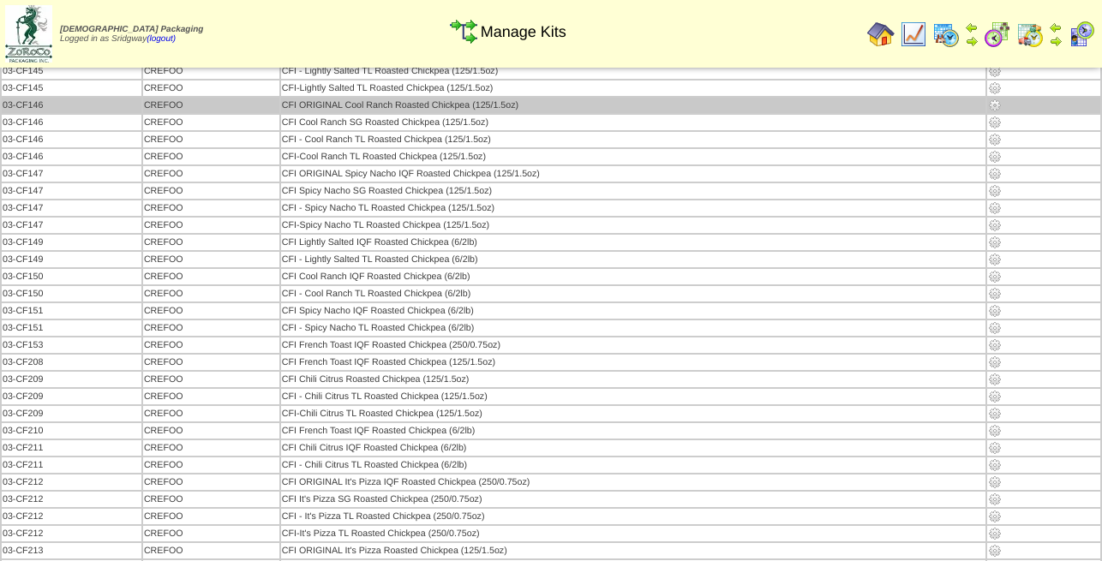
scroll to position [1486, 0]
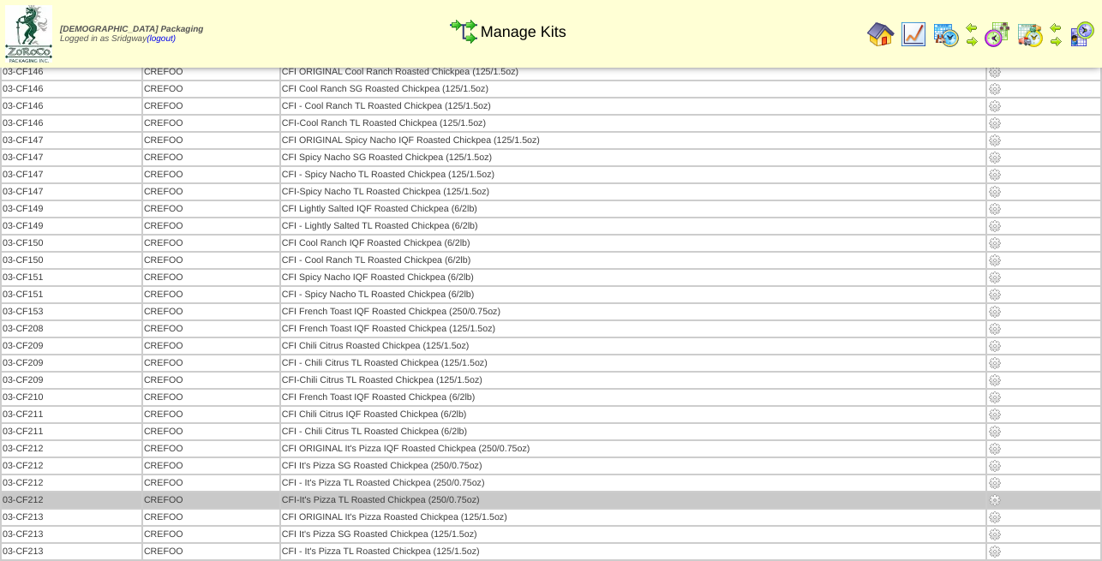
click at [996, 505] on img at bounding box center [995, 501] width 14 height 14
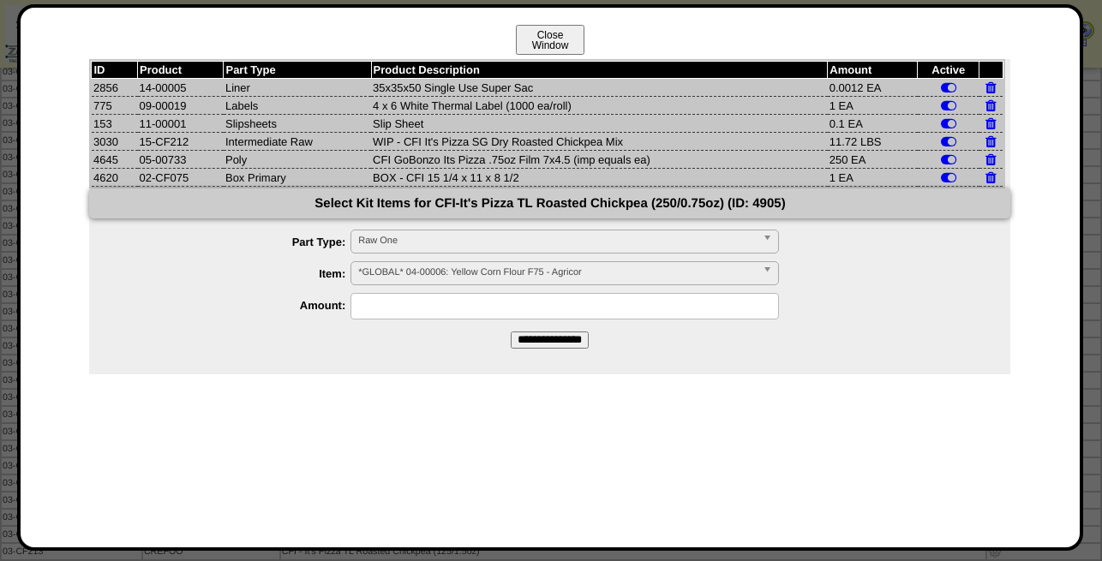
click at [568, 46] on button "Close Window" at bounding box center [550, 40] width 69 height 30
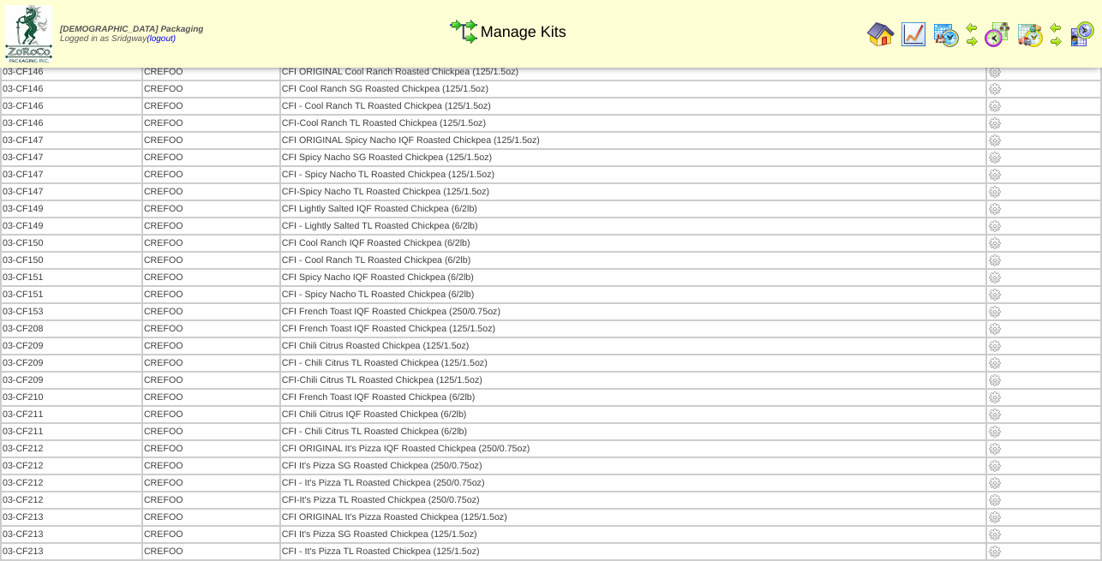
scroll to position [1573, 0]
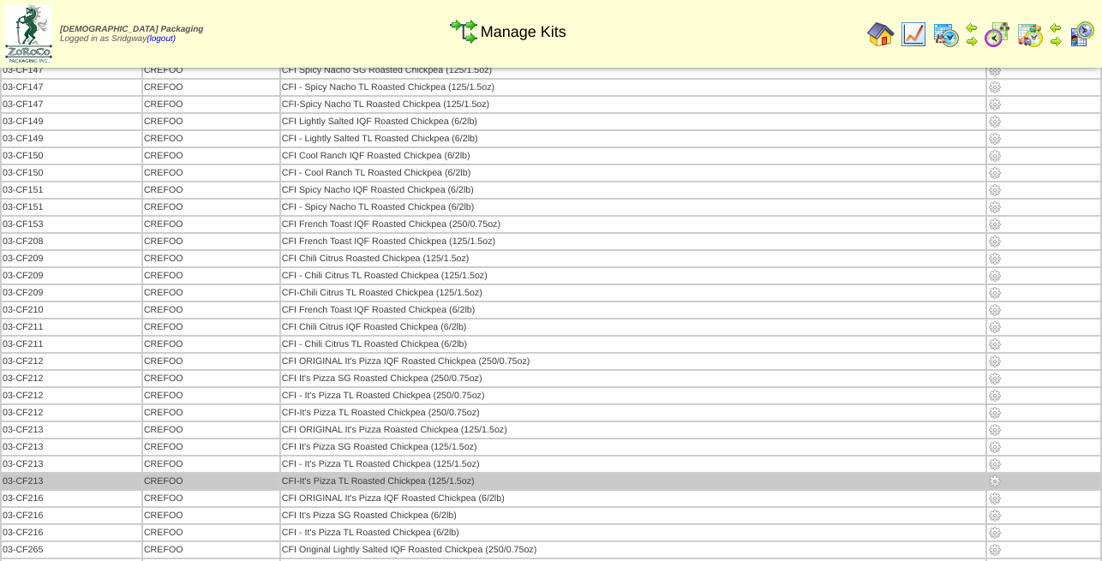
click at [992, 483] on img at bounding box center [995, 482] width 14 height 14
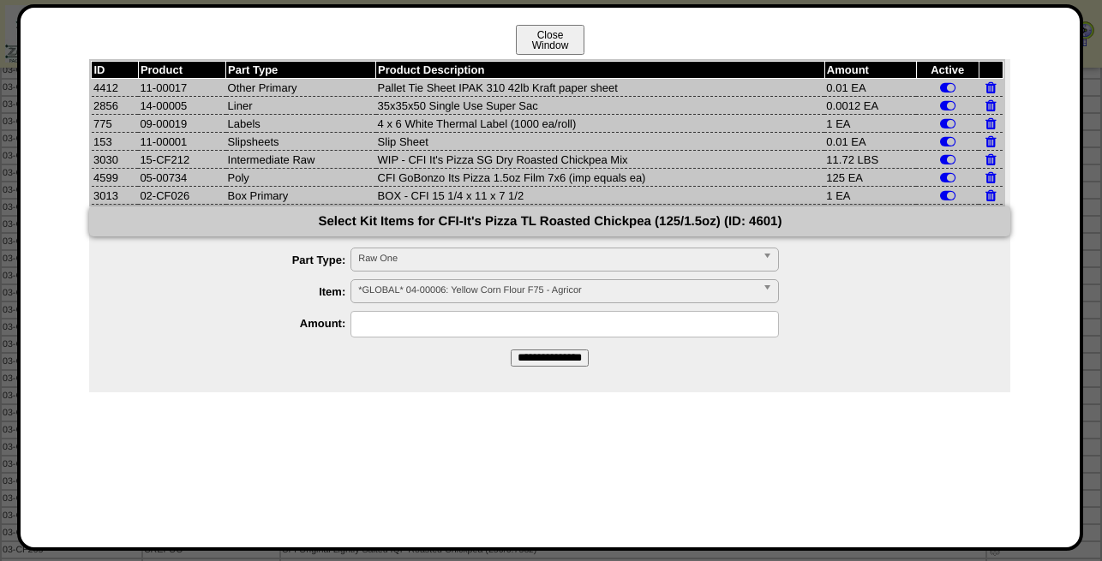
click at [547, 39] on button "Close Window" at bounding box center [550, 40] width 69 height 30
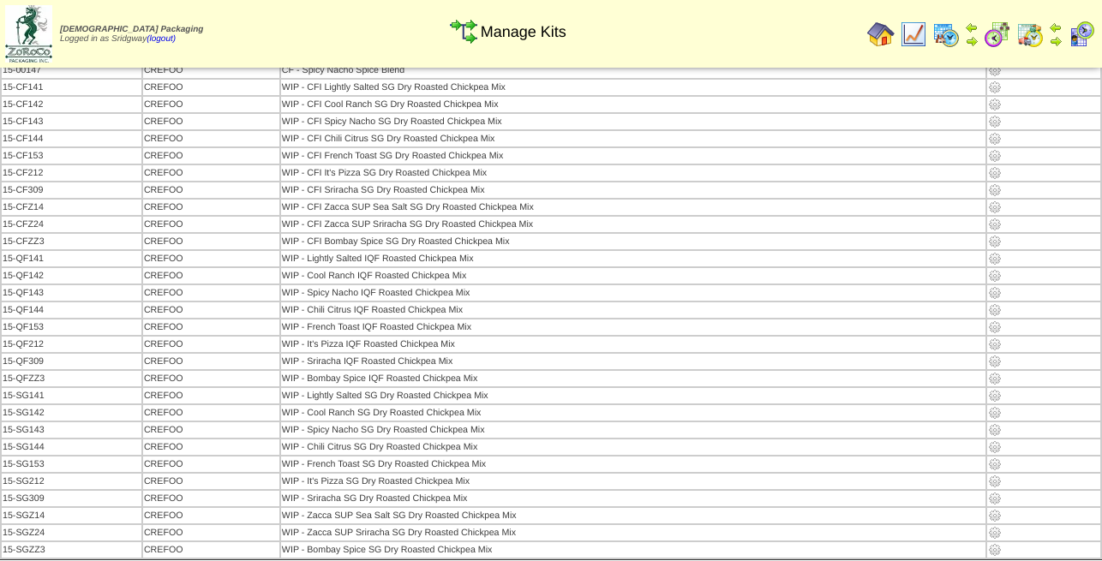
scroll to position [2360, 0]
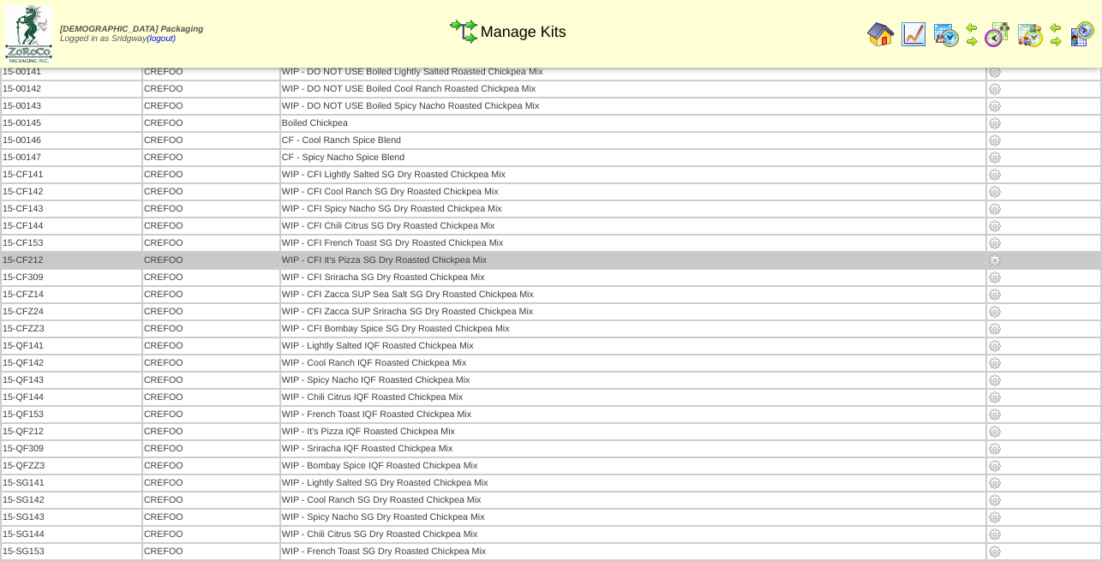
click at [998, 261] on img at bounding box center [995, 261] width 14 height 14
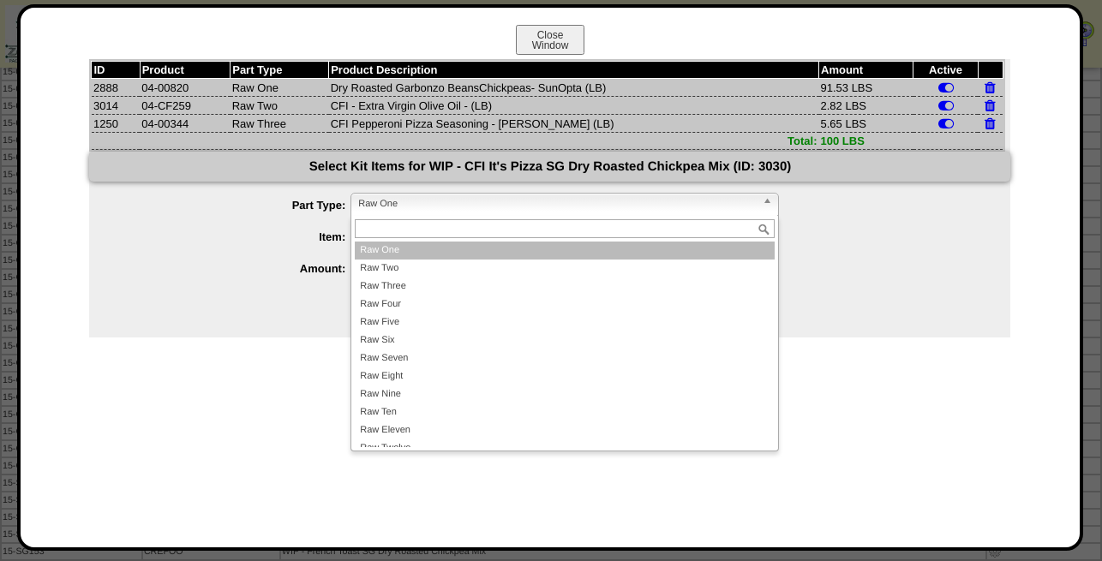
click at [432, 202] on span "Raw One" at bounding box center [557, 204] width 398 height 21
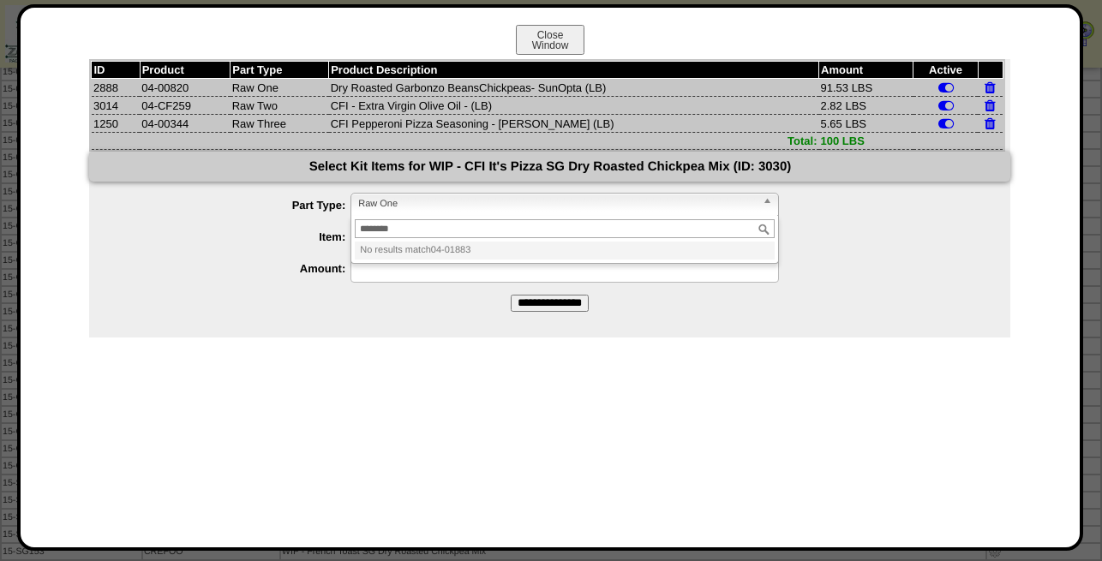
click at [417, 231] on input "********" at bounding box center [565, 228] width 420 height 19
type input "********"
drag, startPoint x: 417, startPoint y: 309, endPoint x: 430, endPoint y: 272, distance: 39.8
click at [420, 309] on form "**********" at bounding box center [549, 232] width 921 height 160
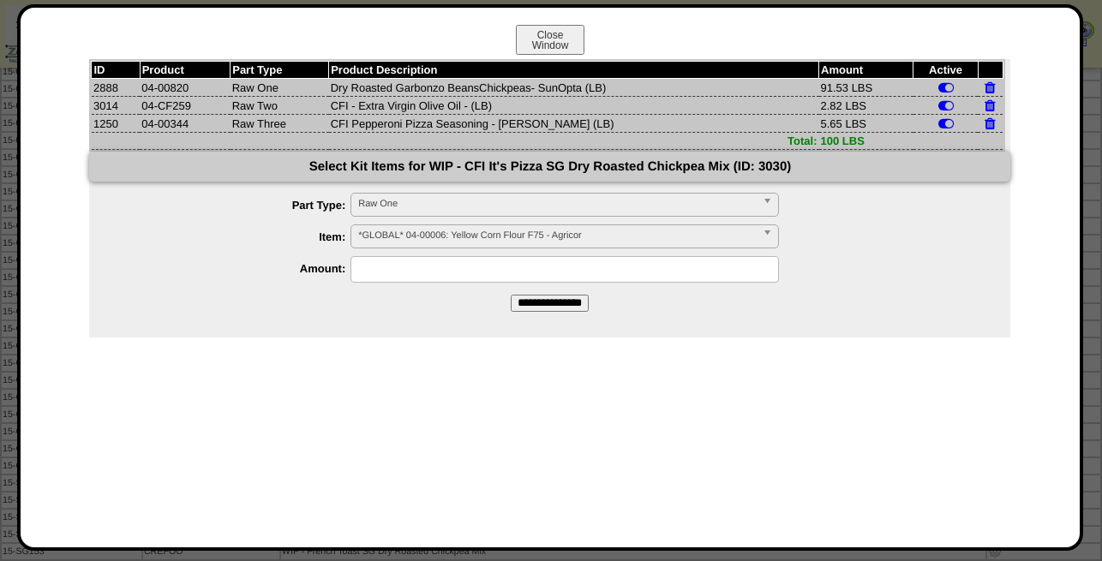
click at [423, 243] on span "*GLOBAL* 04-00006: Yellow Corn Flour F75 - Agricor" at bounding box center [557, 235] width 398 height 21
click at [447, 237] on span "*GLOBAL* 04-00006: Yellow Corn Flour F75 - Agricor" at bounding box center [557, 235] width 398 height 21
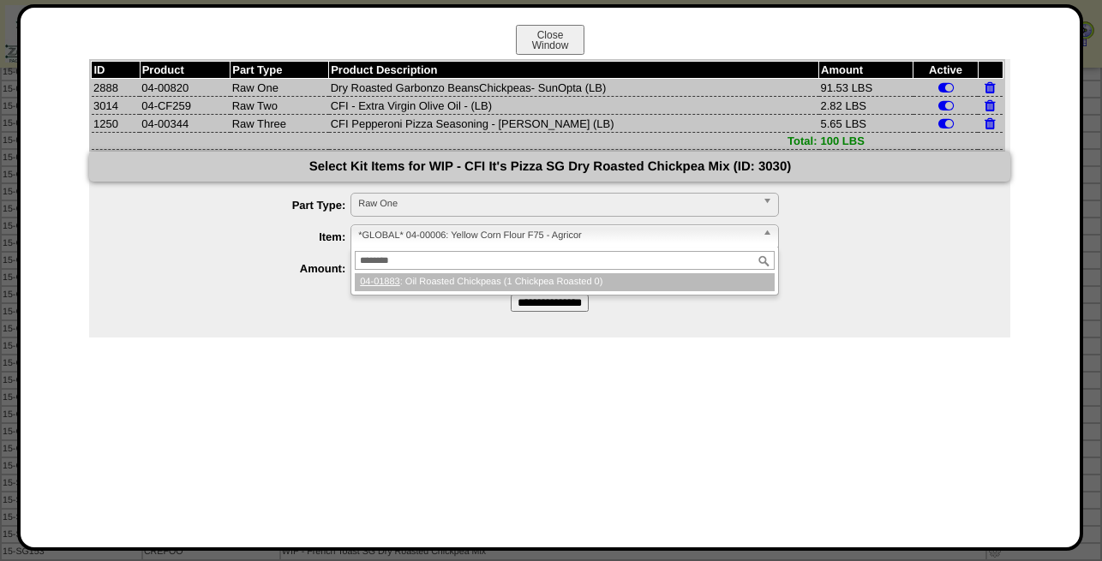
type input "********"
click at [475, 285] on li "04-01883 : Oil Roasted Chickpeas (1 Chickpea Roasted 0)" at bounding box center [565, 282] width 420 height 18
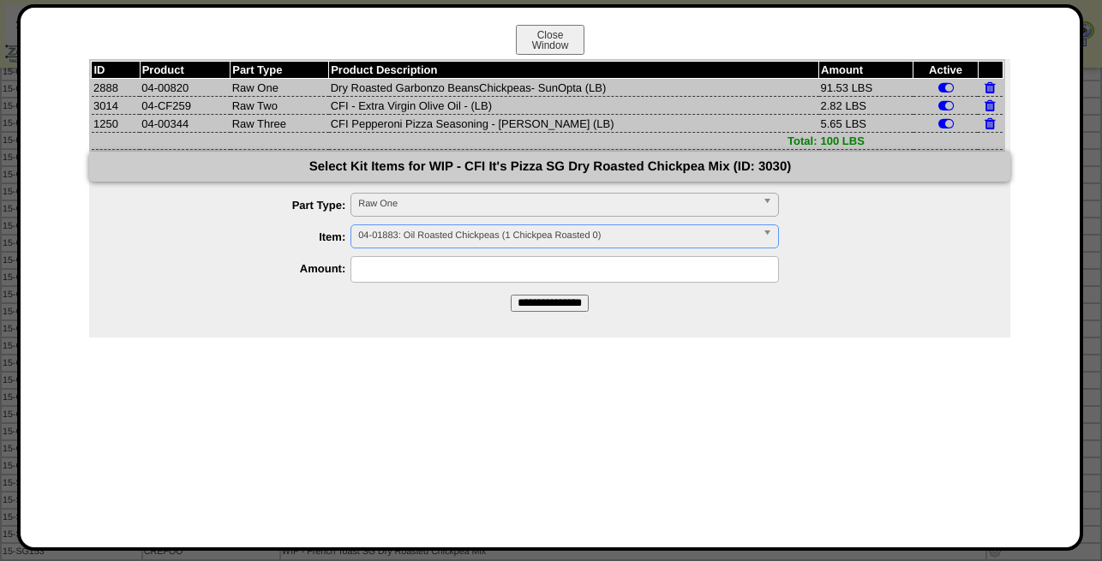
click at [463, 273] on input "text" at bounding box center [565, 269] width 429 height 27
type input "*****"
click at [570, 309] on input "**********" at bounding box center [550, 303] width 78 height 17
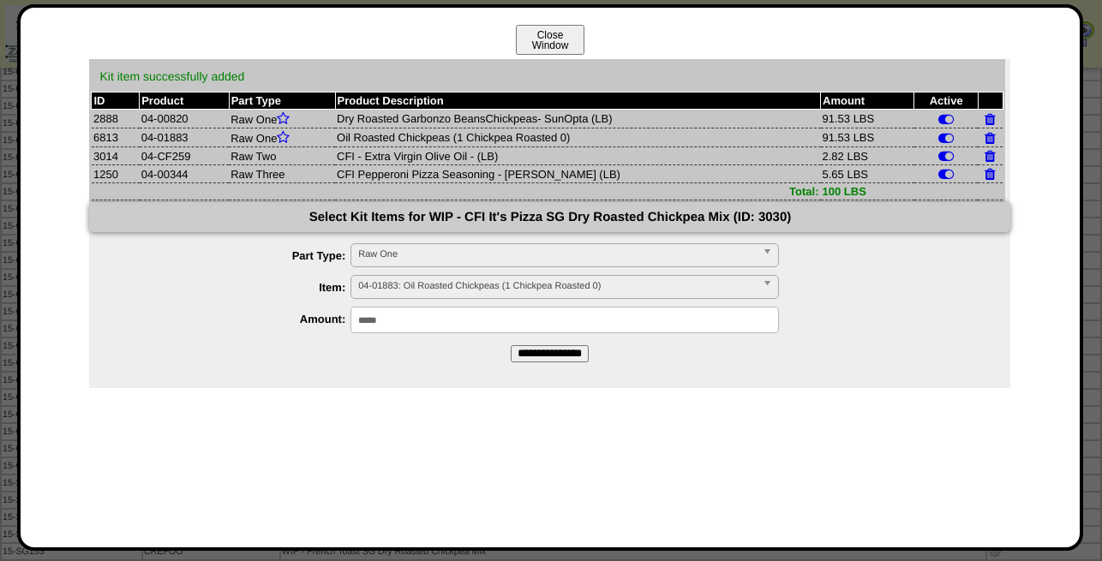
click at [552, 33] on button "Close Window" at bounding box center [550, 40] width 69 height 30
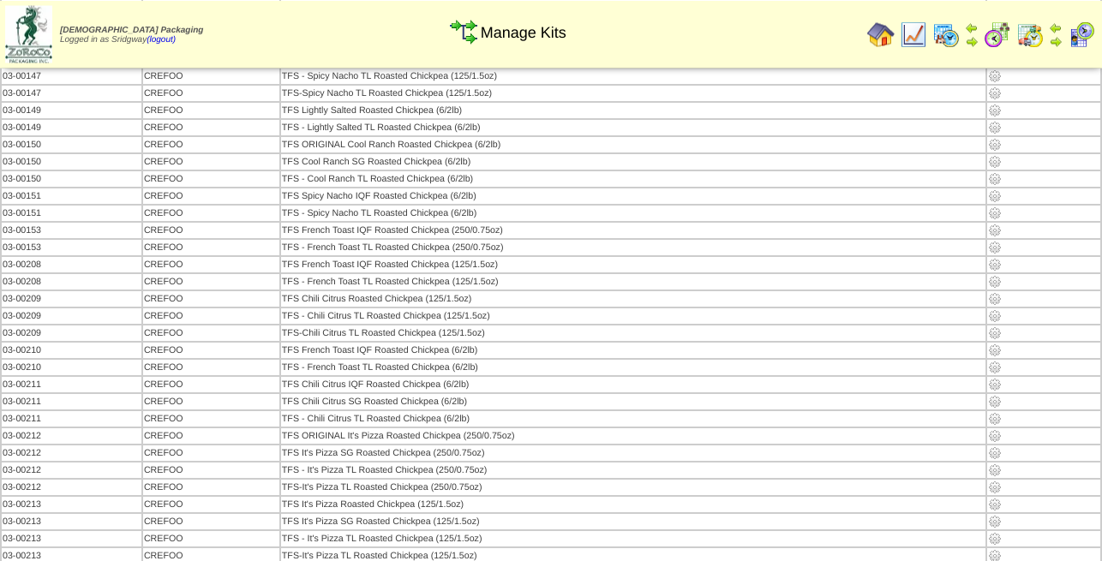
scroll to position [524, 0]
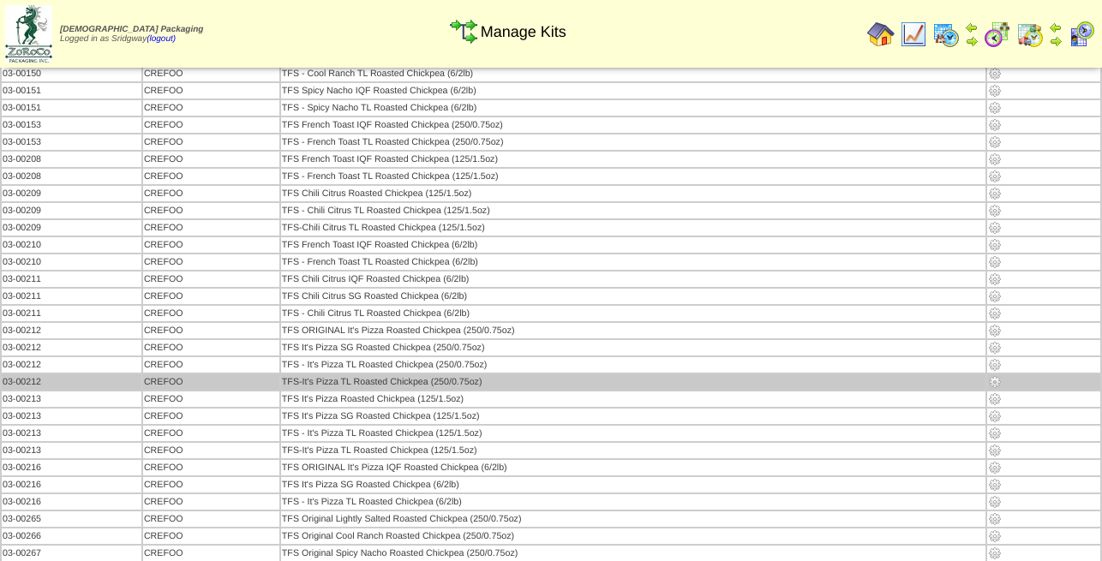
click at [997, 386] on img at bounding box center [995, 382] width 14 height 14
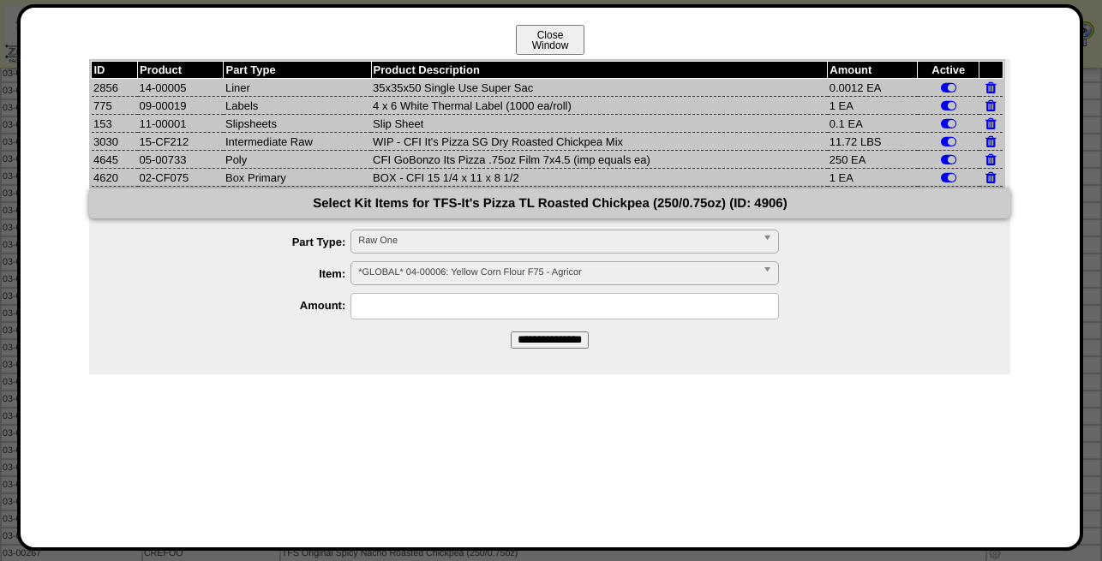
click at [568, 33] on button "Close Window" at bounding box center [550, 40] width 69 height 30
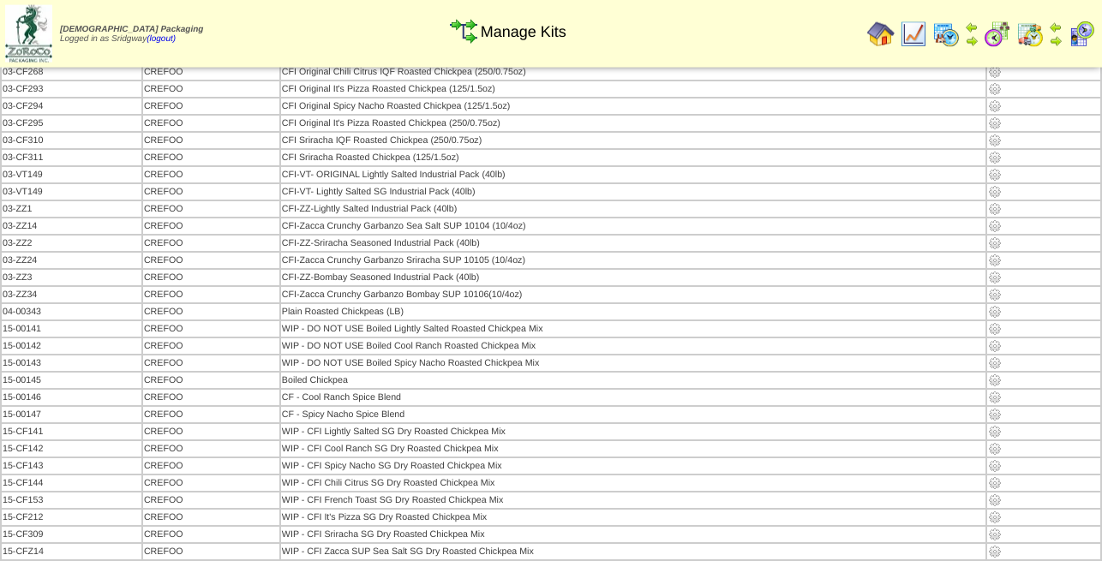
scroll to position [2448, 0]
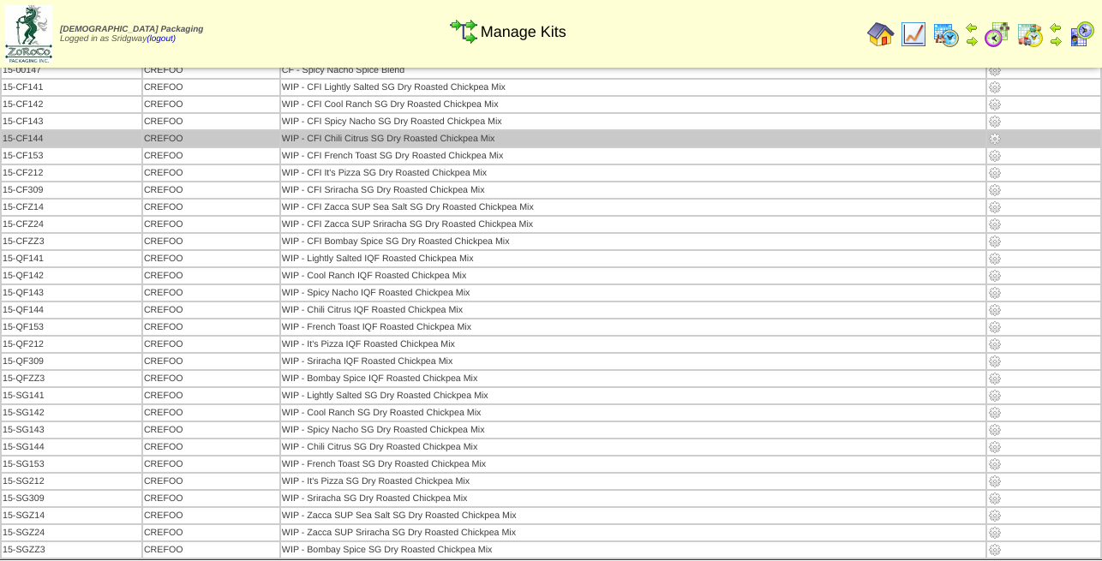
click at [994, 139] on img at bounding box center [995, 139] width 14 height 14
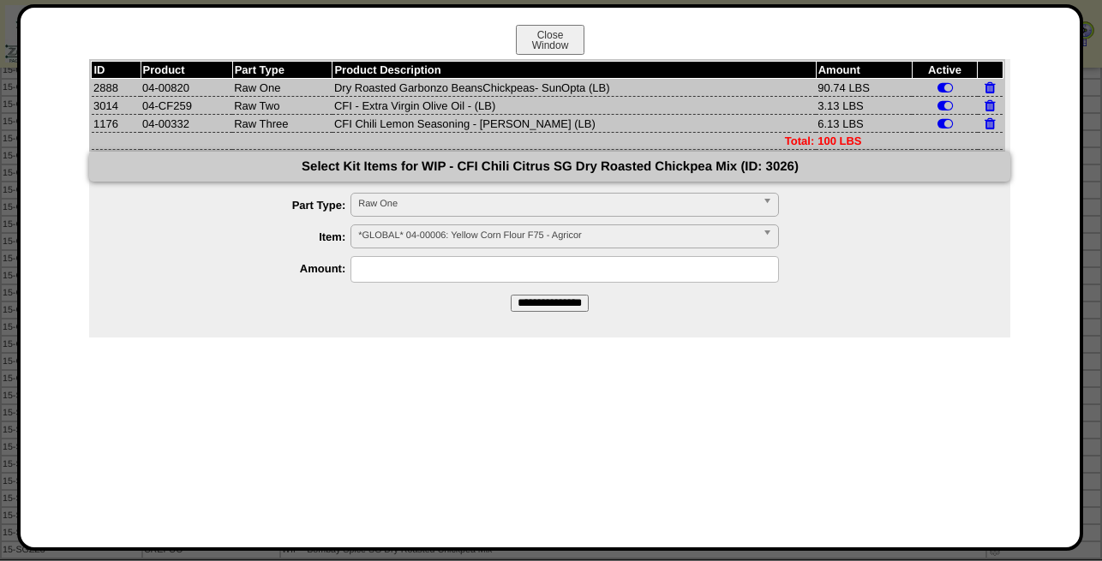
click at [453, 231] on span "*GLOBAL* 04-00006: Yellow Corn Flour F75 - Agricor" at bounding box center [557, 235] width 398 height 21
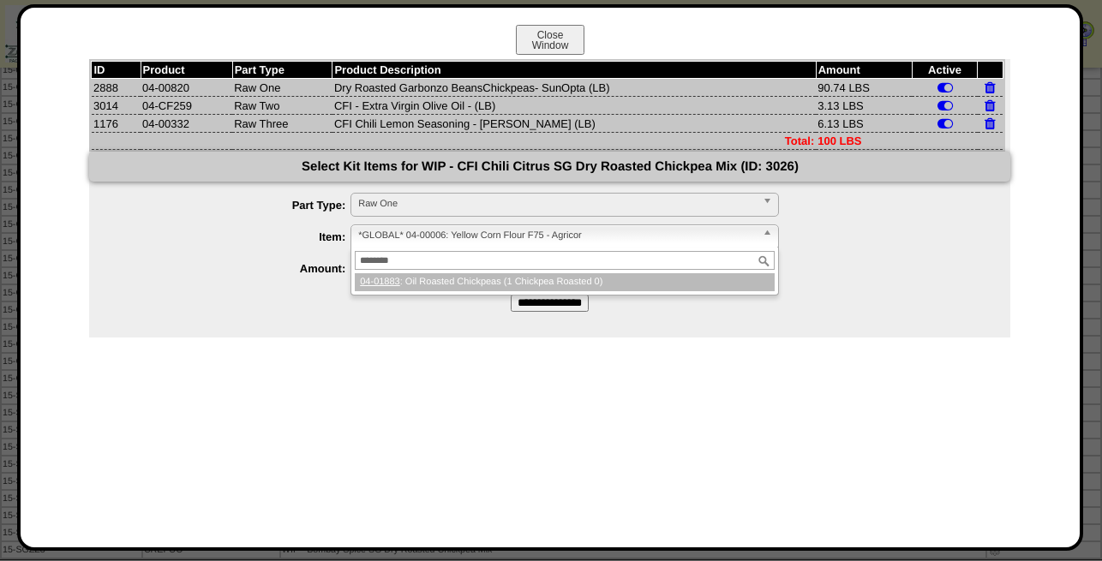
type input "********"
click at [480, 290] on li "04-01883 : Oil Roasted Chickpeas (1 Chickpea Roasted 0)" at bounding box center [565, 282] width 420 height 18
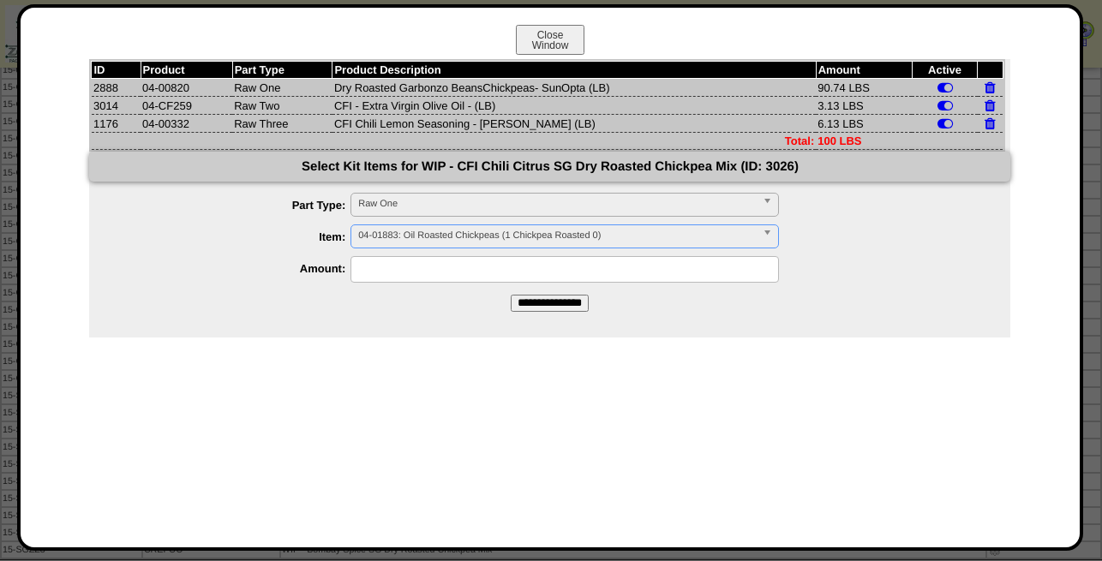
click at [460, 280] on input "text" at bounding box center [565, 269] width 429 height 27
type input "*****"
click at [566, 309] on input "**********" at bounding box center [550, 303] width 78 height 17
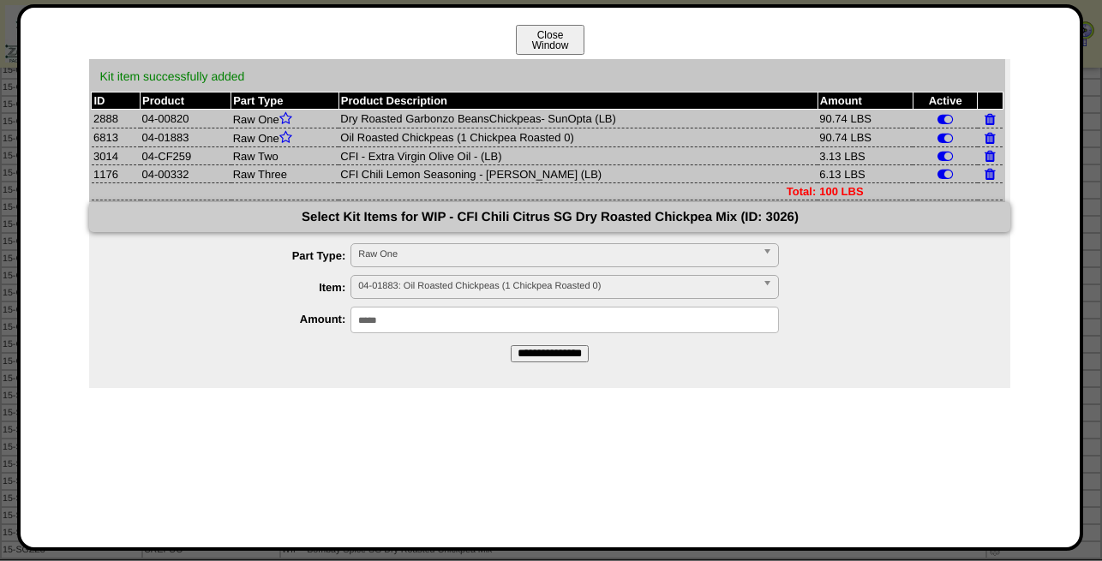
click at [556, 37] on button "Close Window" at bounding box center [550, 40] width 69 height 30
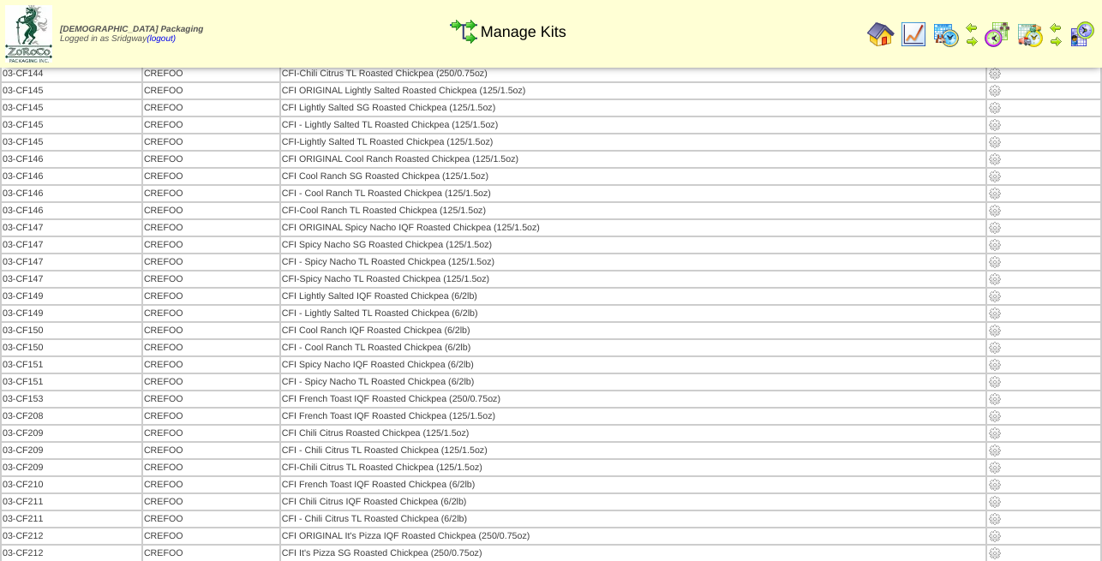
scroll to position [1486, 0]
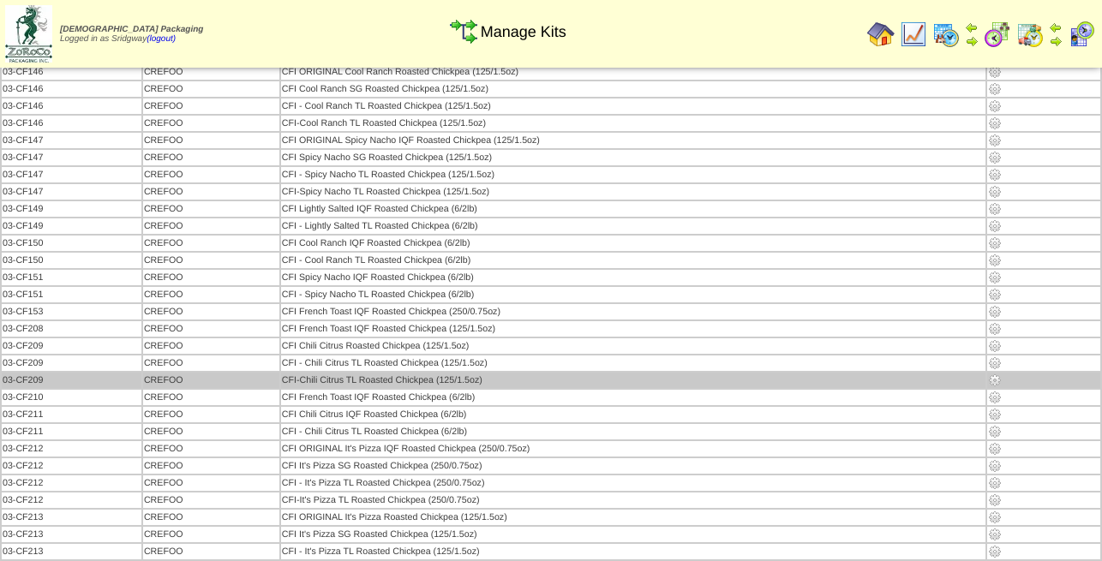
click at [996, 386] on img at bounding box center [995, 381] width 14 height 14
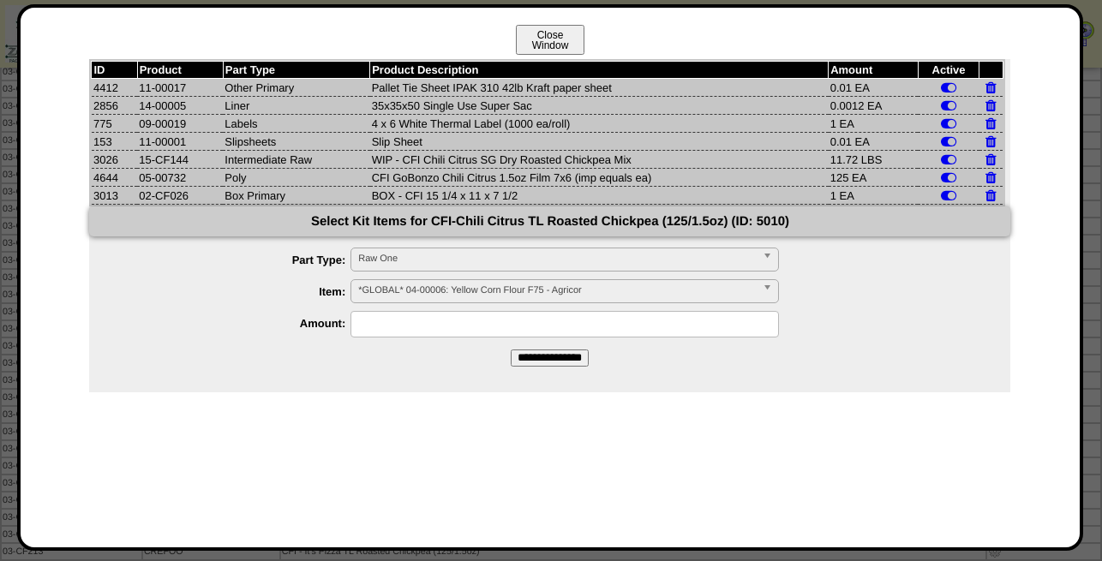
click at [570, 45] on button "Close Window" at bounding box center [550, 40] width 69 height 30
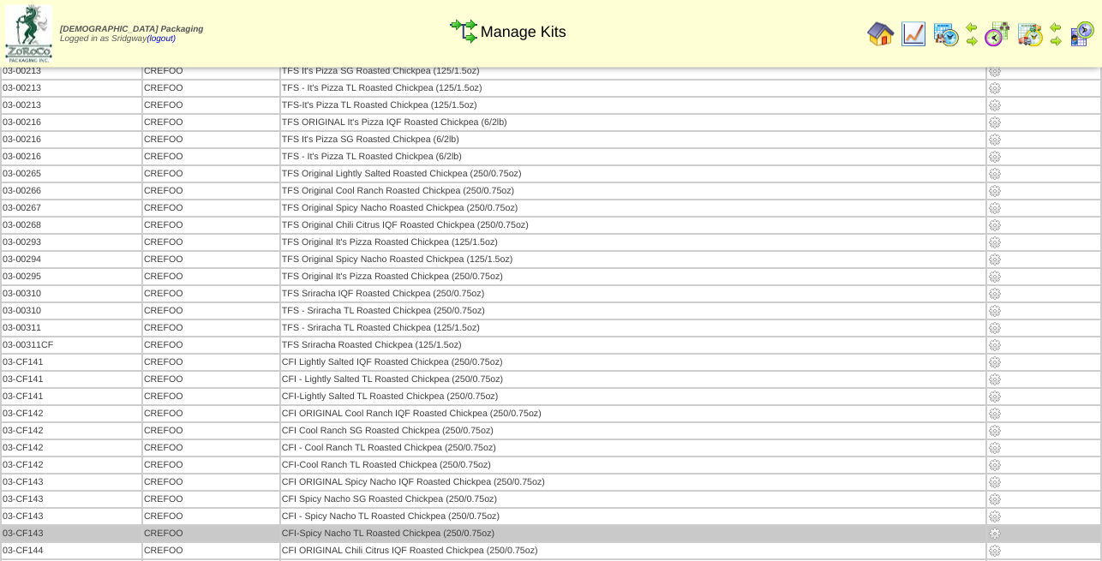
scroll to position [1049, 0]
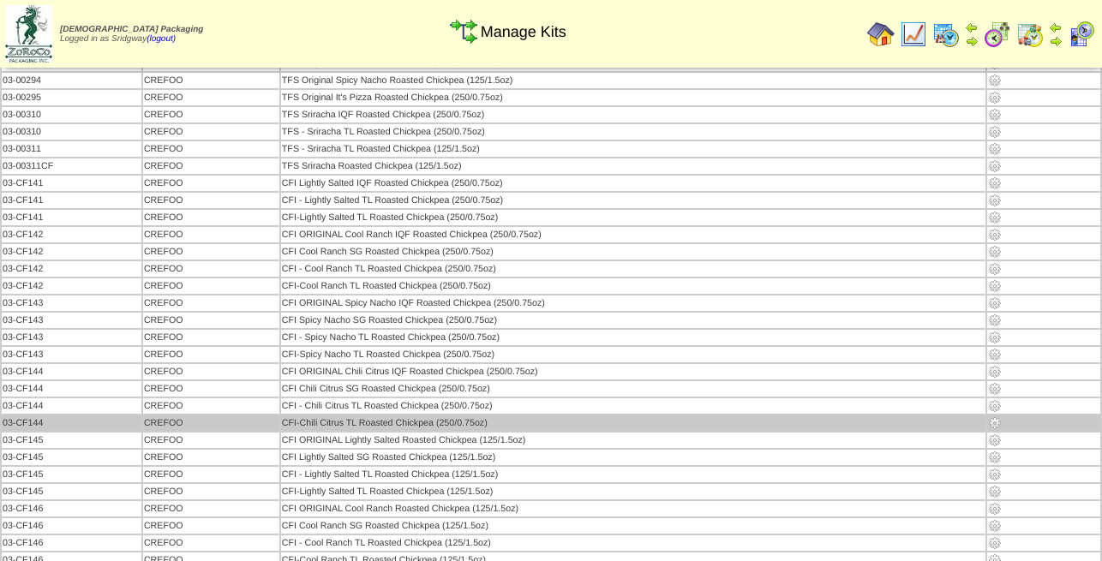
click at [995, 427] on img at bounding box center [995, 424] width 14 height 14
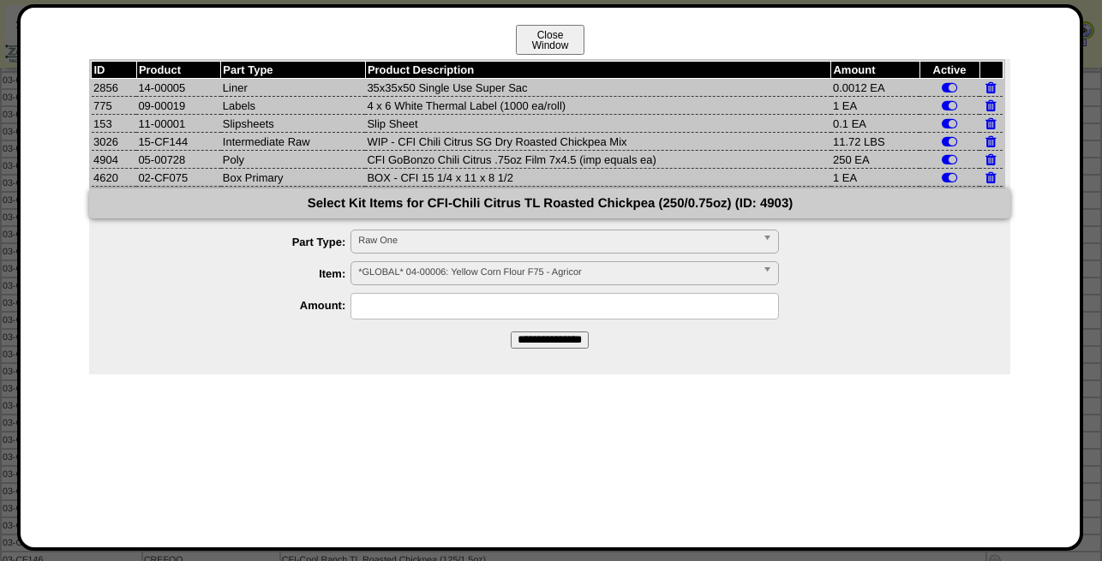
click at [560, 39] on button "Close Window" at bounding box center [550, 40] width 69 height 30
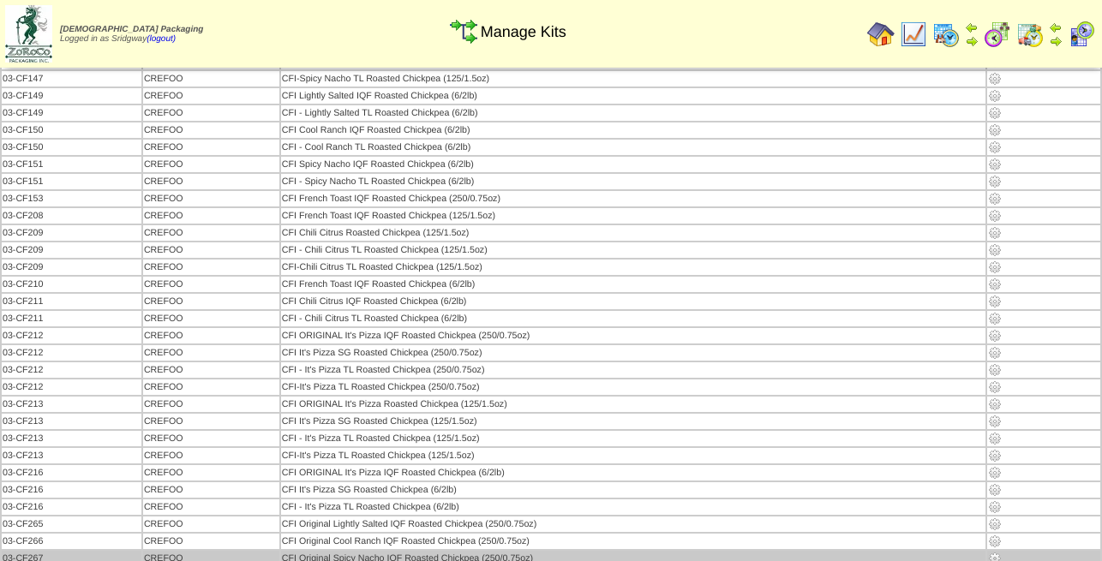
scroll to position [1573, 0]
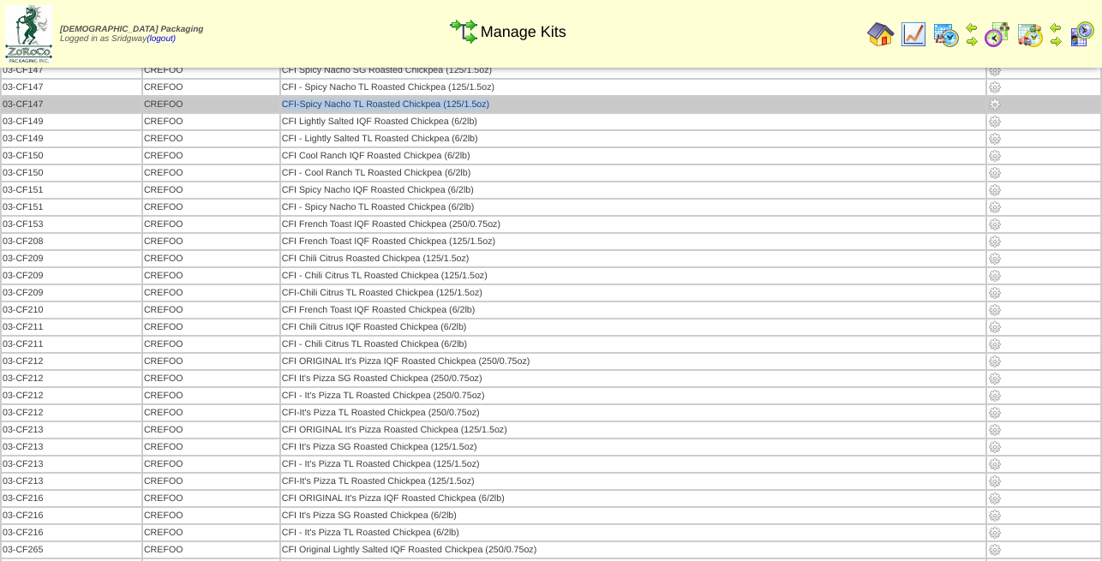
drag, startPoint x: 280, startPoint y: 103, endPoint x: 488, endPoint y: 105, distance: 207.4
click at [488, 105] on td "CFI-Spicy Nacho TL Roasted Chickpea (125/1.5oz)" at bounding box center [633, 104] width 704 height 15
copy td "CFI-Spicy Nacho TL Roasted Chickpea (125/1.5oz)"
